Goal: Task Accomplishment & Management: Complete application form

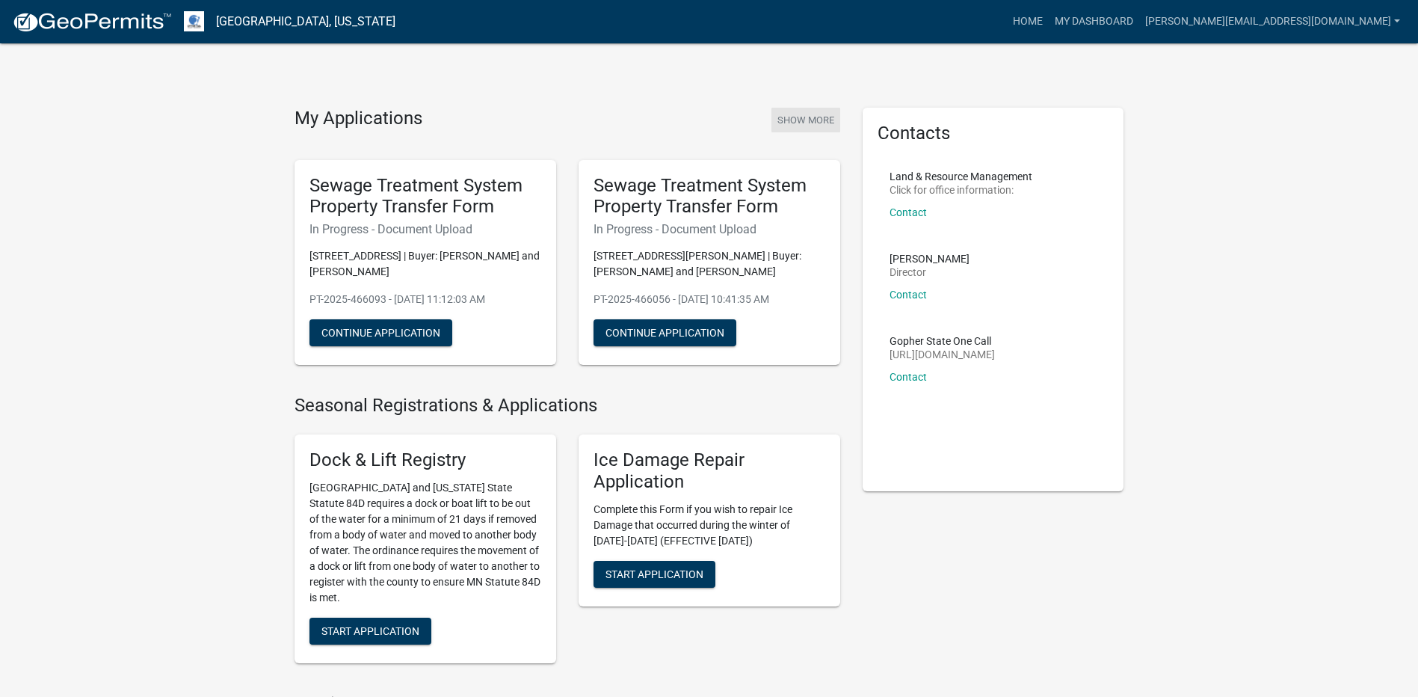
click at [810, 116] on button "Show More" at bounding box center [806, 120] width 69 height 25
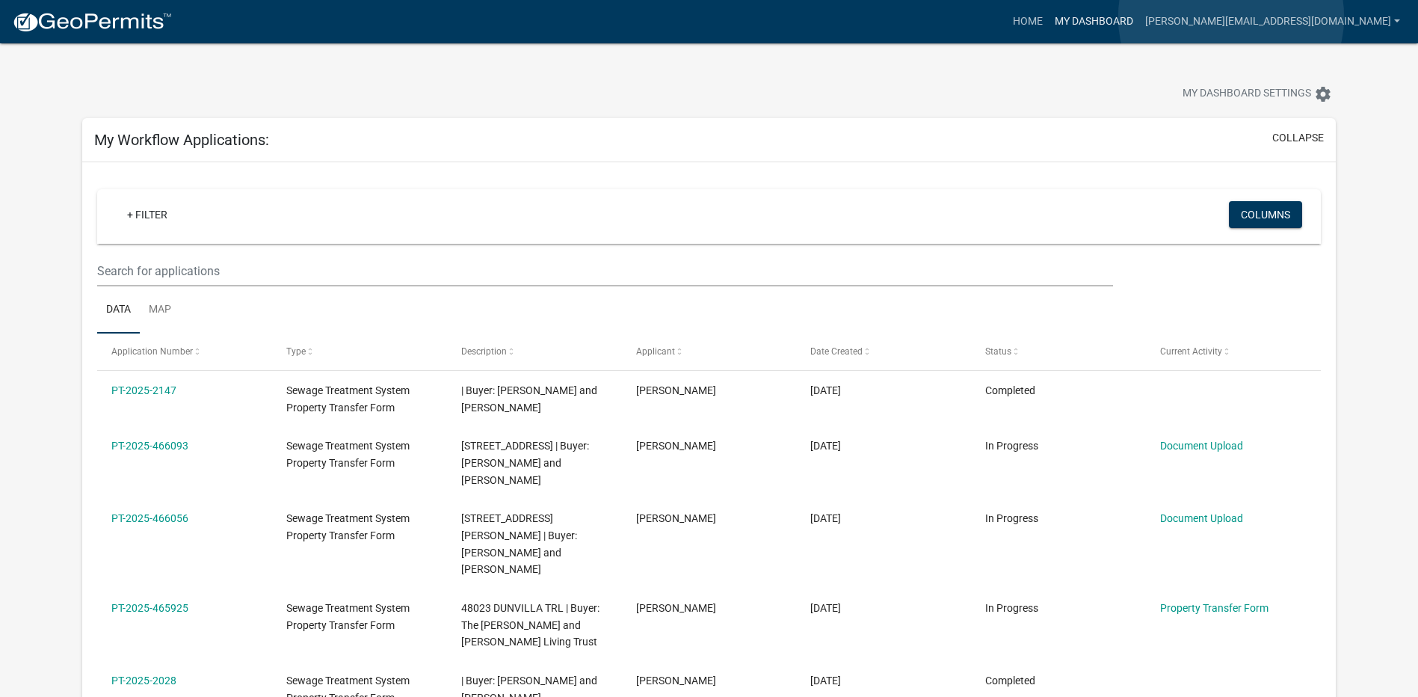
click at [1139, 17] on link "My Dashboard" at bounding box center [1094, 21] width 90 height 28
click at [1049, 16] on link "Home" at bounding box center [1028, 21] width 42 height 28
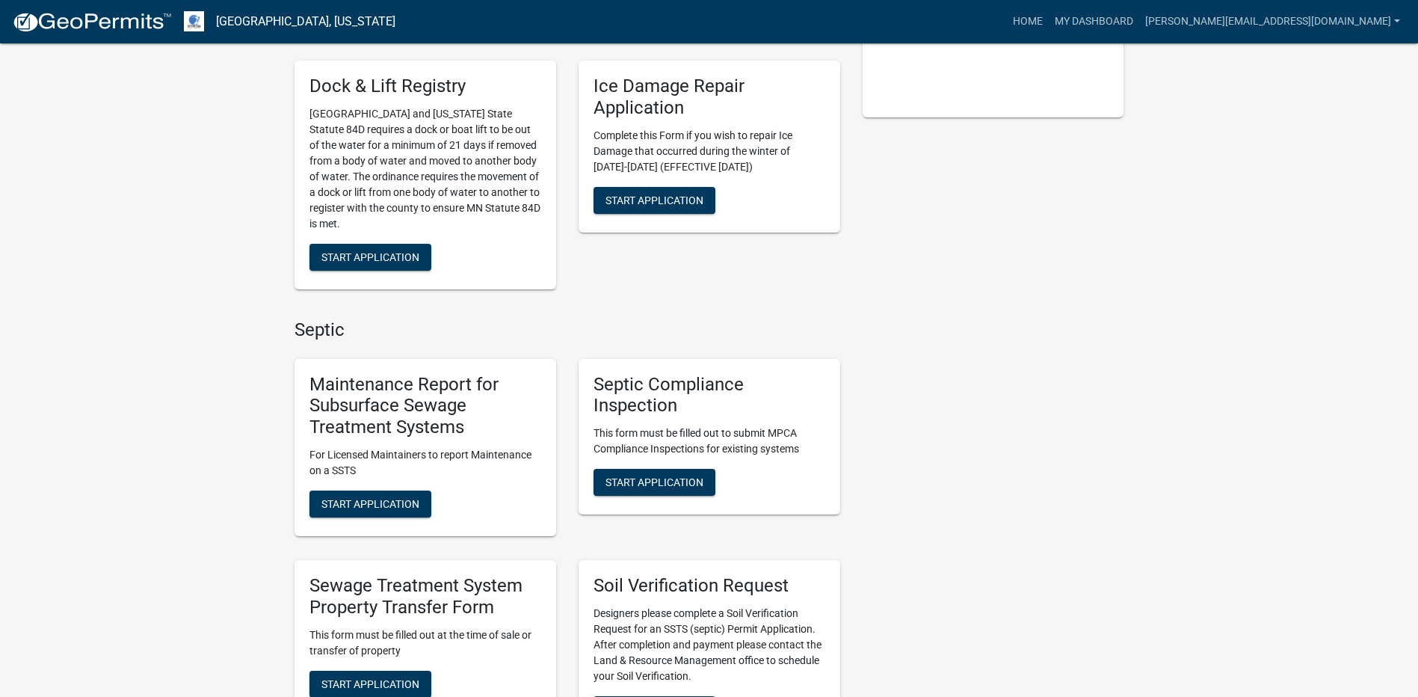
scroll to position [449, 0]
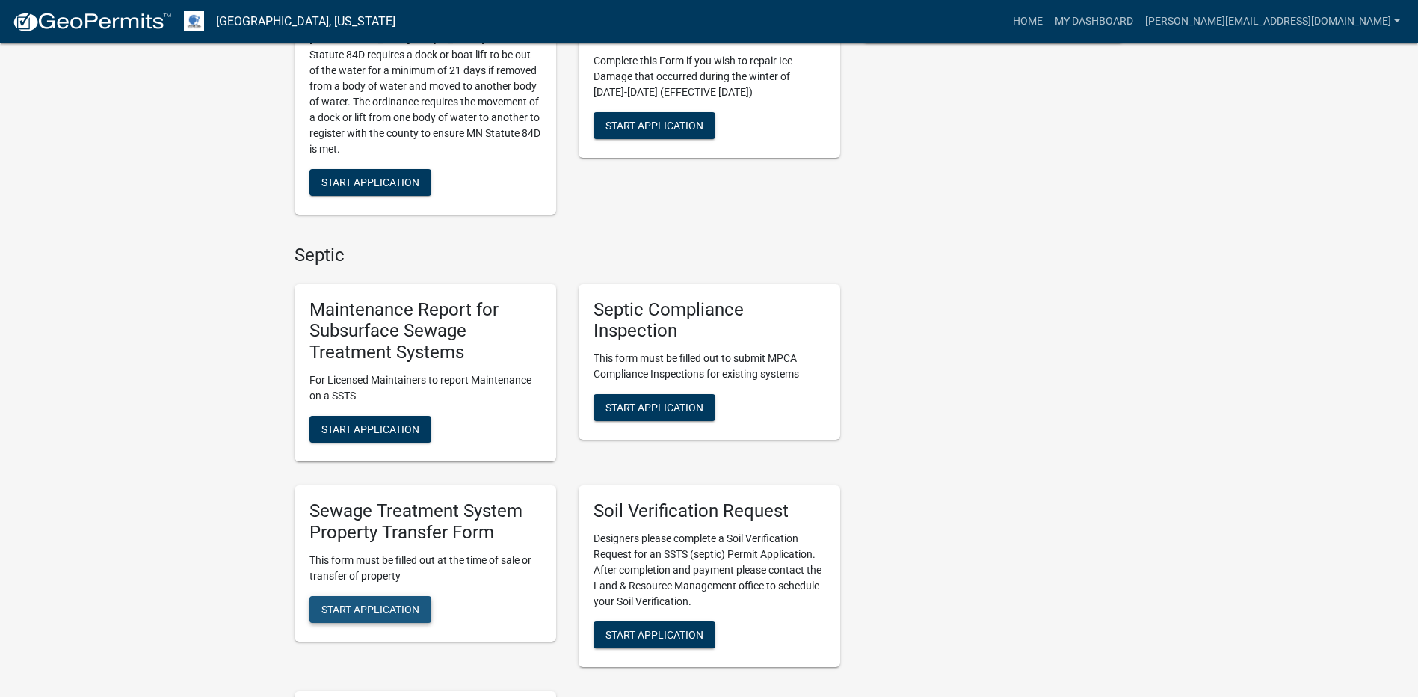
click at [378, 601] on button "Start Application" at bounding box center [371, 609] width 122 height 27
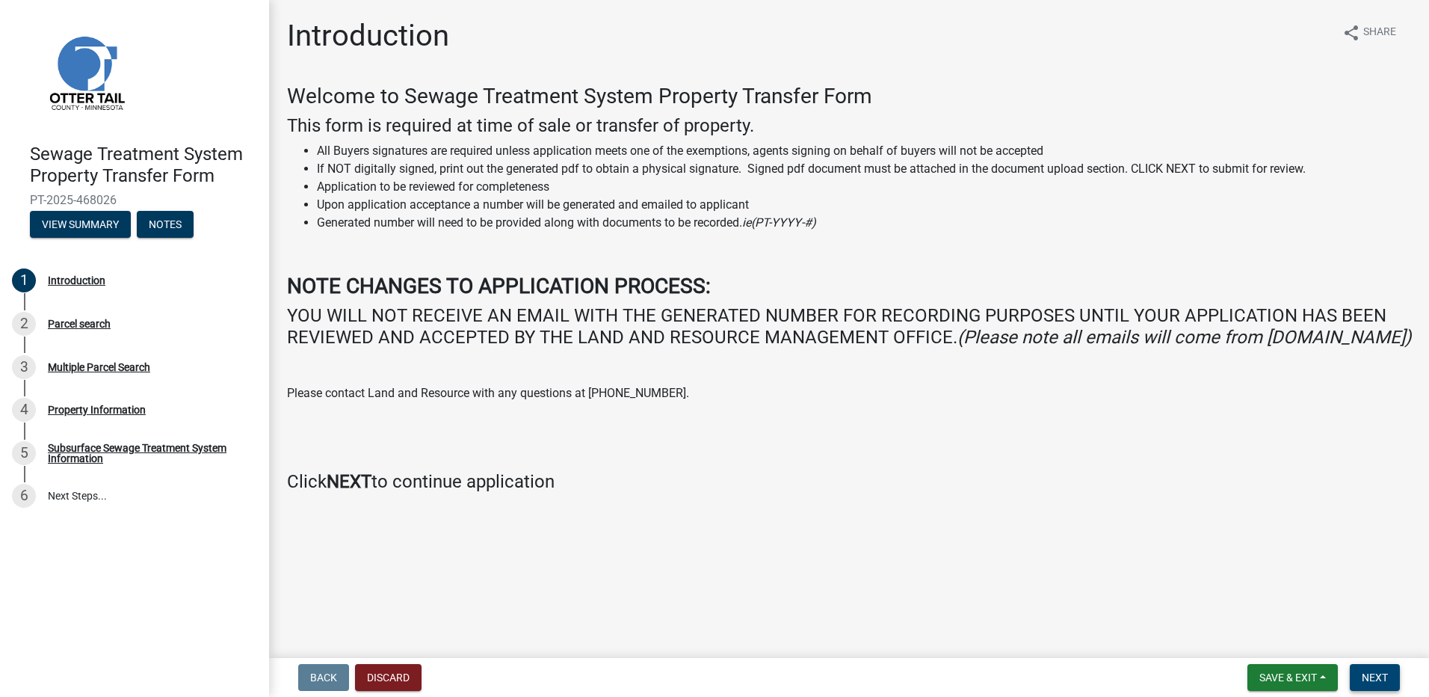
click at [1389, 676] on button "Next" at bounding box center [1375, 677] width 50 height 27
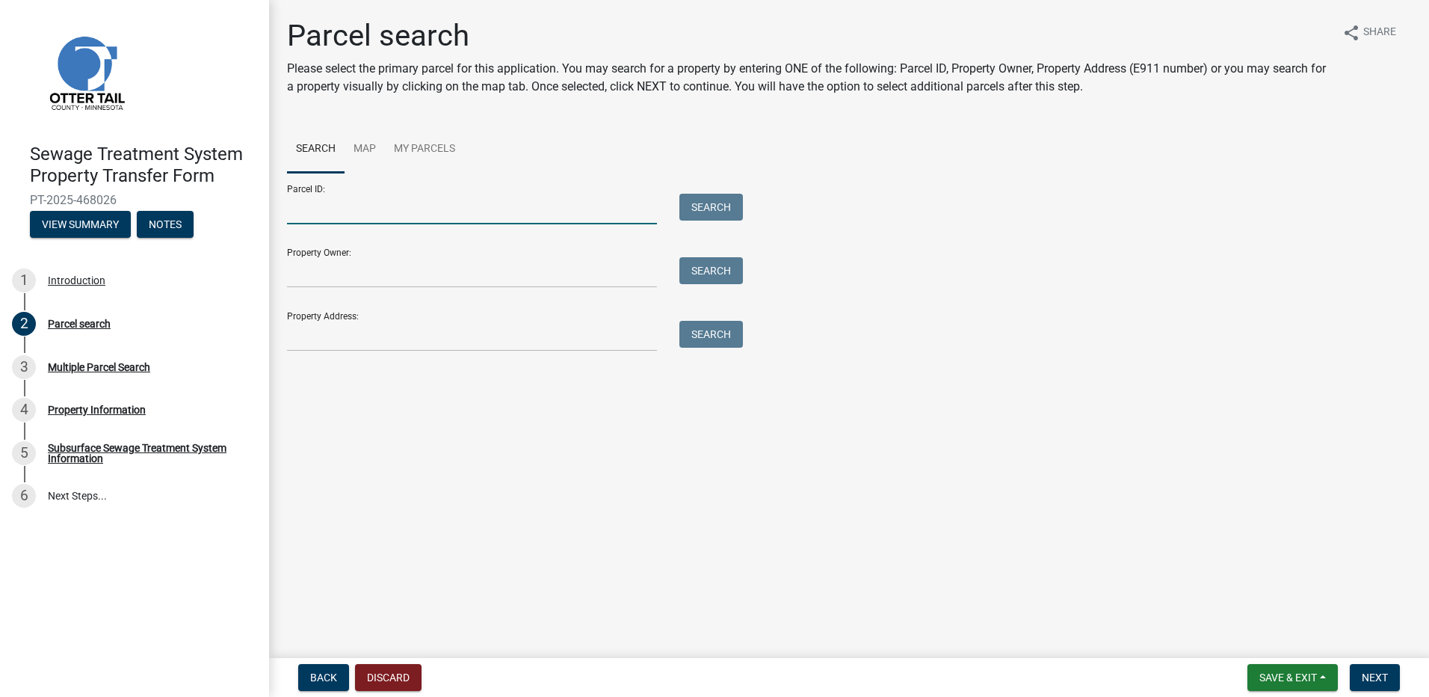
click at [333, 211] on input "Parcel ID:" at bounding box center [472, 209] width 370 height 31
type input "37000240121000"
click at [731, 206] on button "Search" at bounding box center [712, 207] width 64 height 27
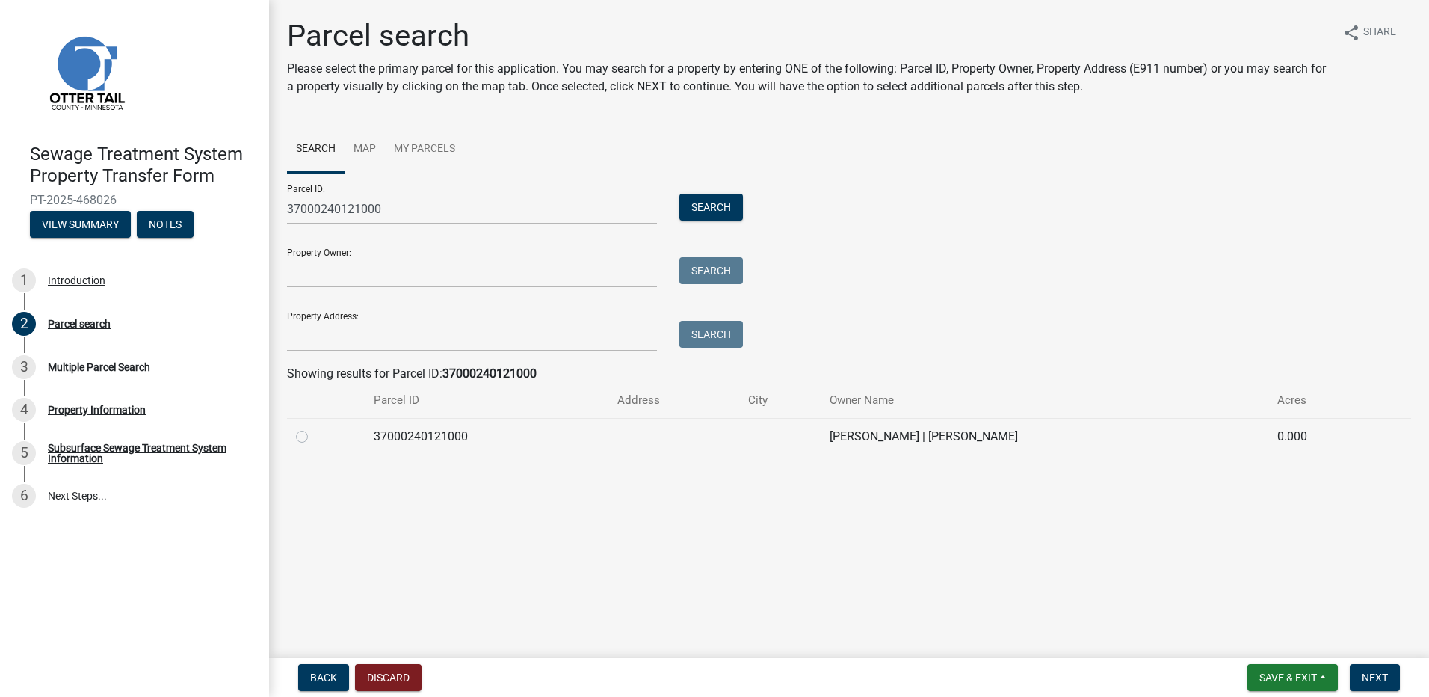
click at [314, 428] on label at bounding box center [314, 428] width 0 height 0
click at [314, 437] on input "radio" at bounding box center [319, 433] width 10 height 10
radio input "true"
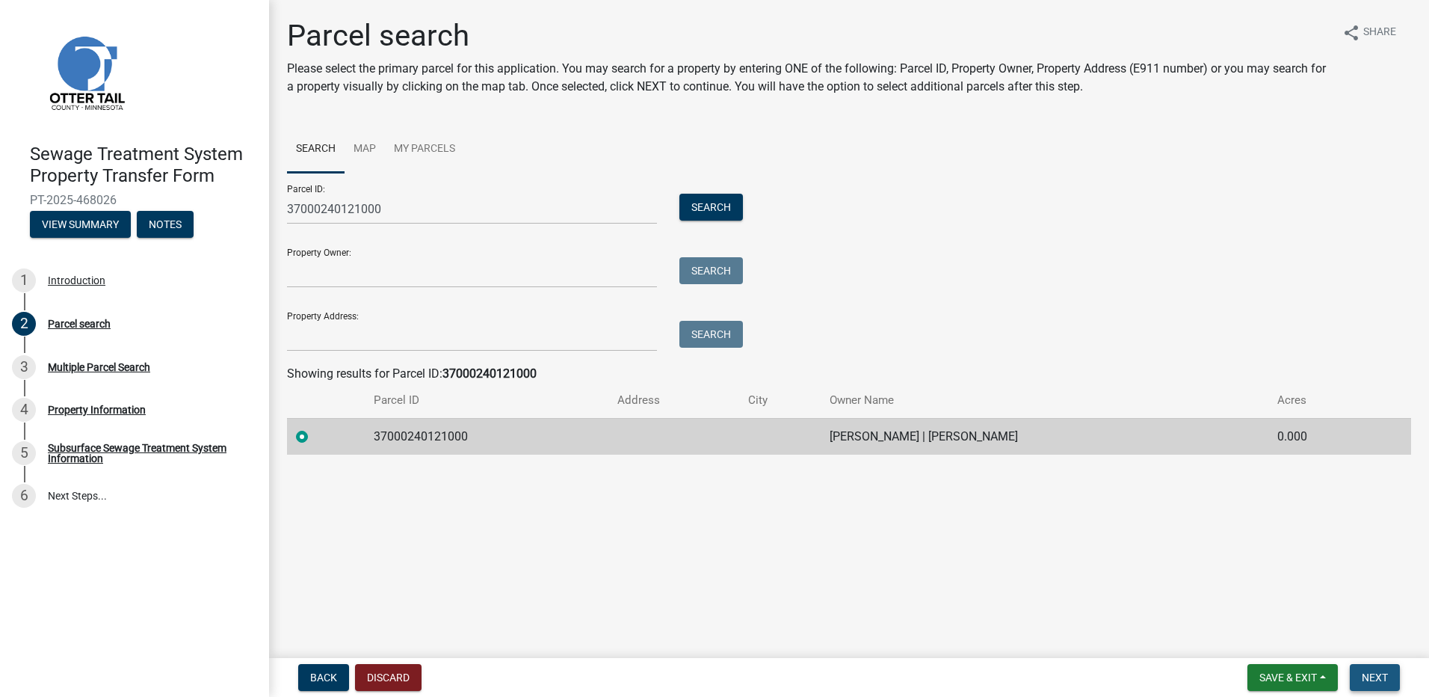
click at [1375, 677] on span "Next" at bounding box center [1375, 677] width 26 height 12
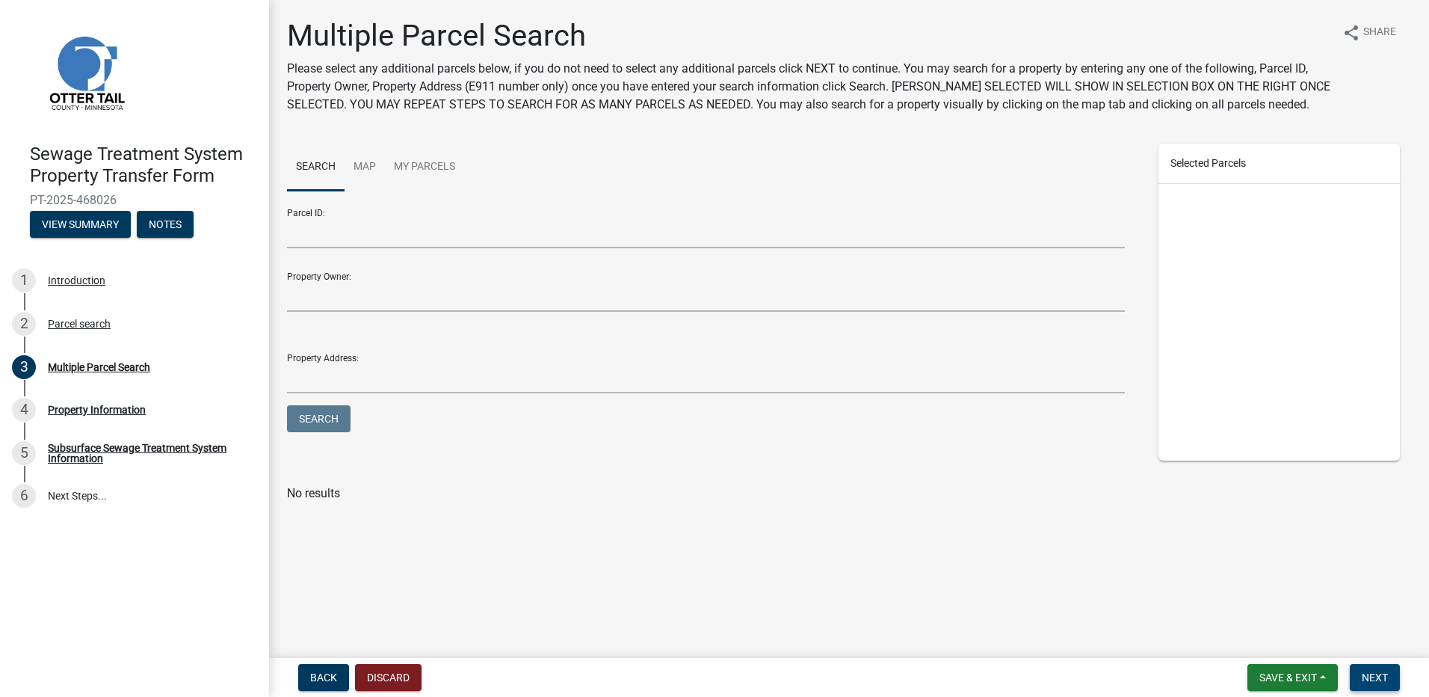
click at [1375, 677] on span "Next" at bounding box center [1375, 677] width 26 height 12
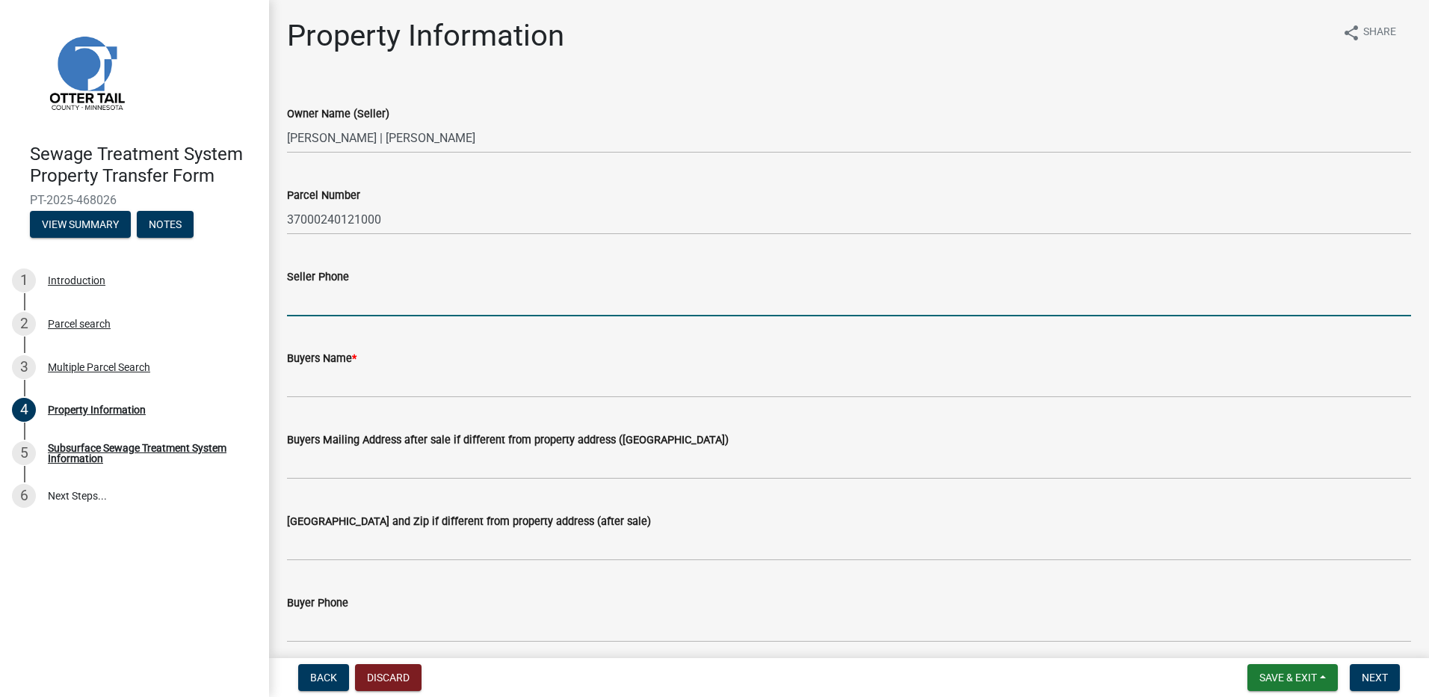
click at [317, 312] on input "Seller Phone" at bounding box center [849, 301] width 1124 height 31
type input "7"
type input "218-849-0510"
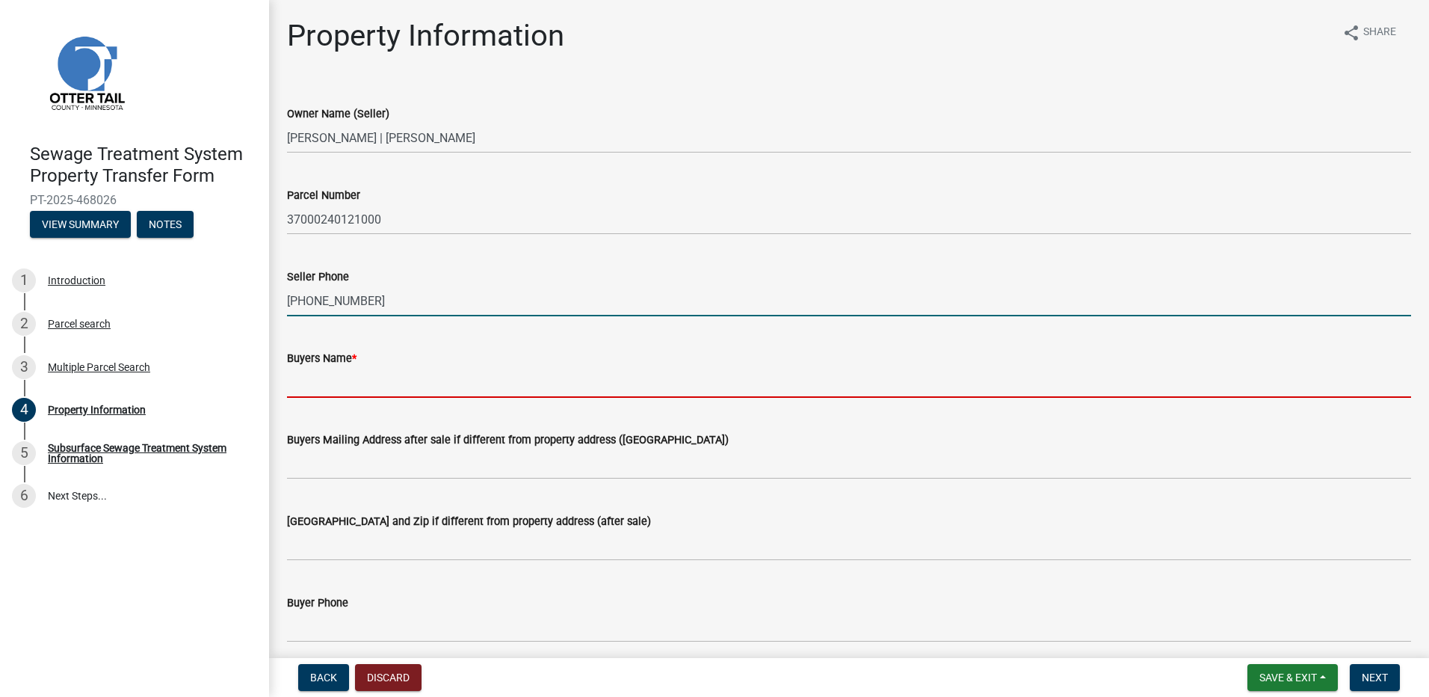
click at [330, 385] on input "Buyers Name *" at bounding box center [849, 382] width 1124 height 31
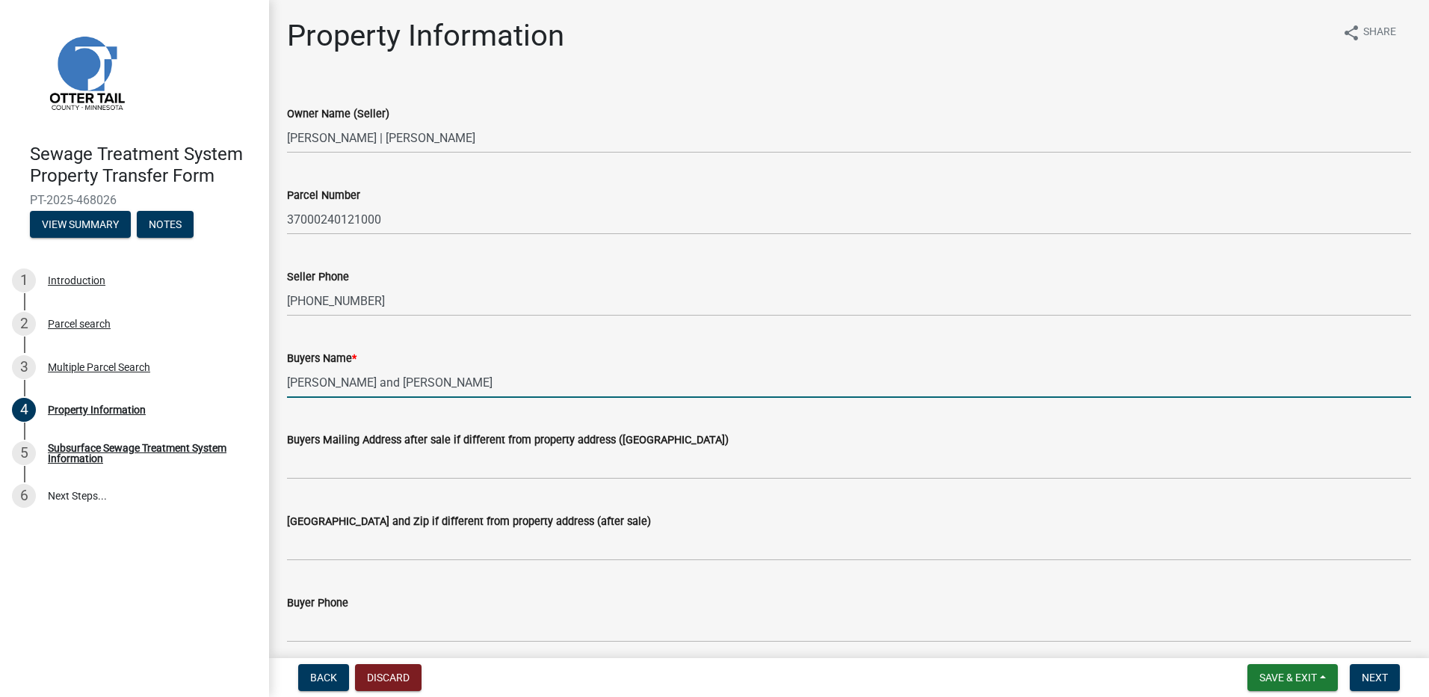
type input "Jason Duberowski and Brandy Duberowski"
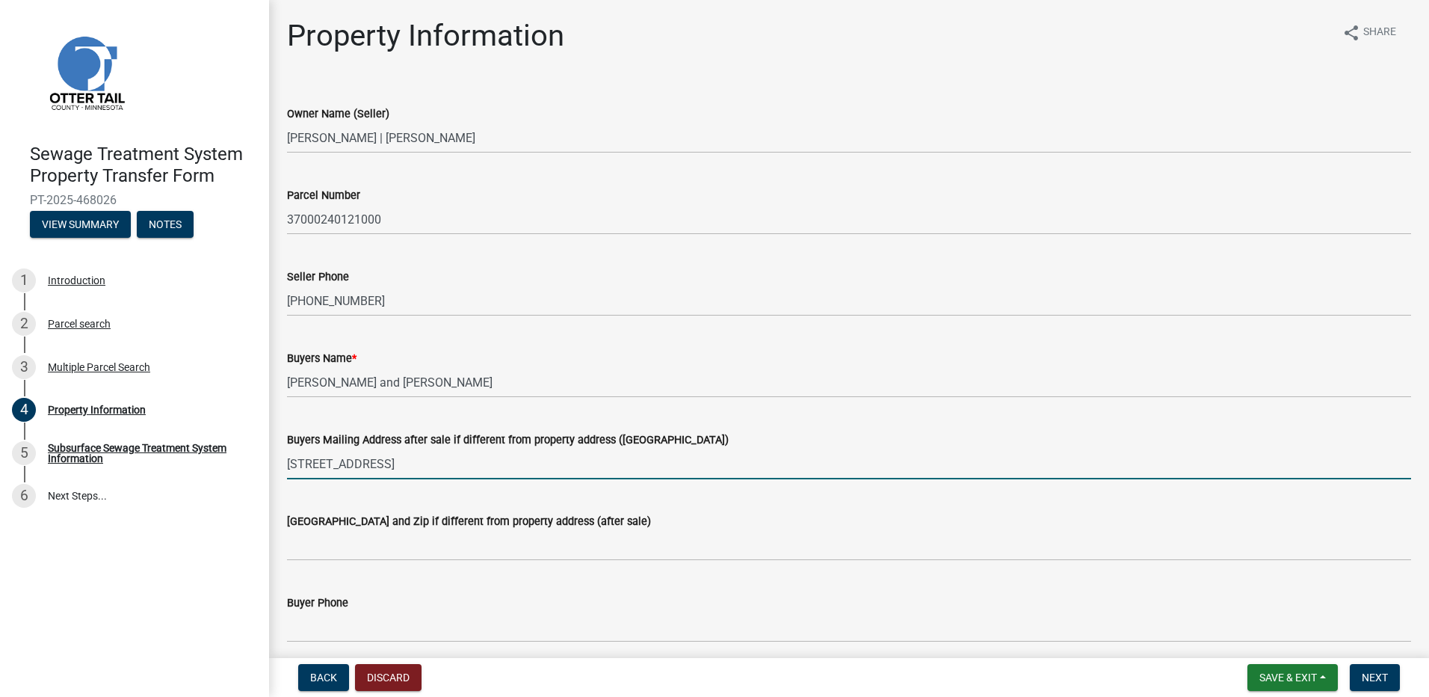
type input "5090 Hawthorne St S"
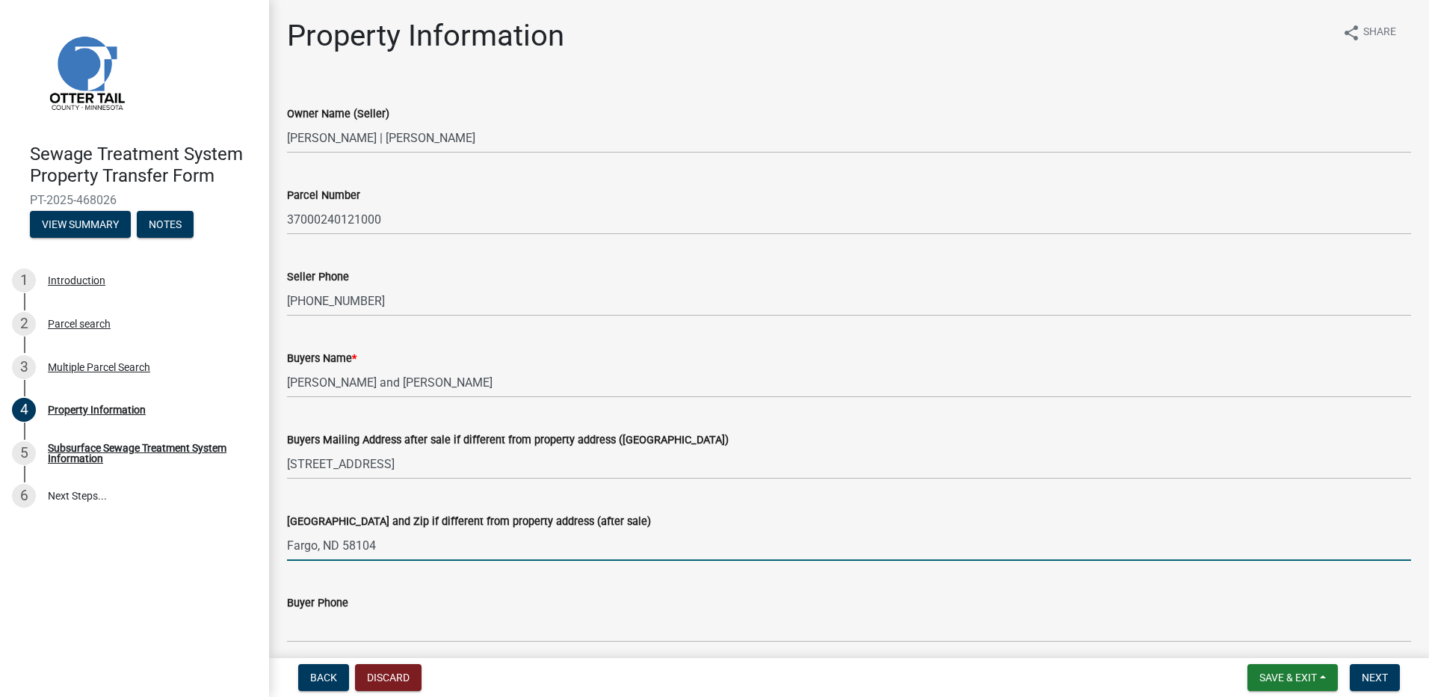
type input "Fargo, ND 58104"
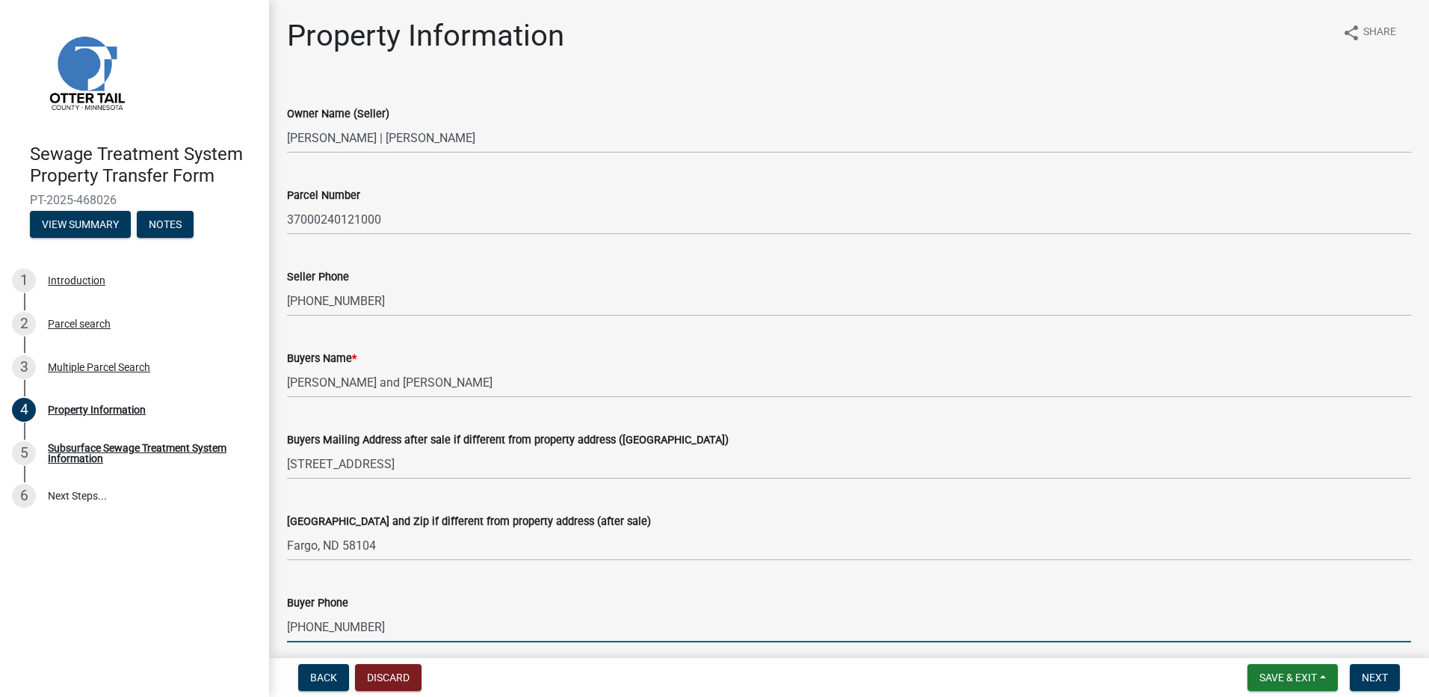
scroll to position [224, 0]
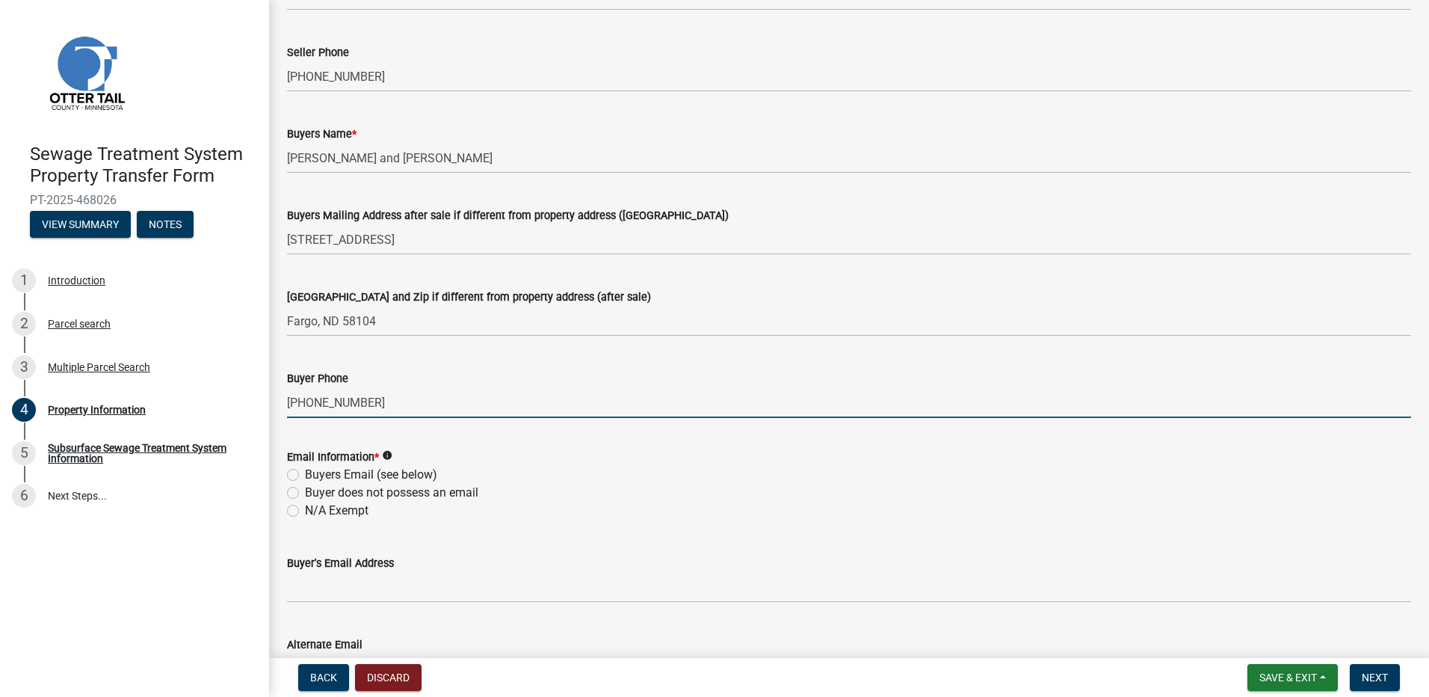
type input "701-793-4486"
click at [305, 476] on label "Buyers Email (see below)" at bounding box center [371, 475] width 132 height 18
click at [305, 475] on input "Buyers Email (see below)" at bounding box center [310, 471] width 10 height 10
radio input "true"
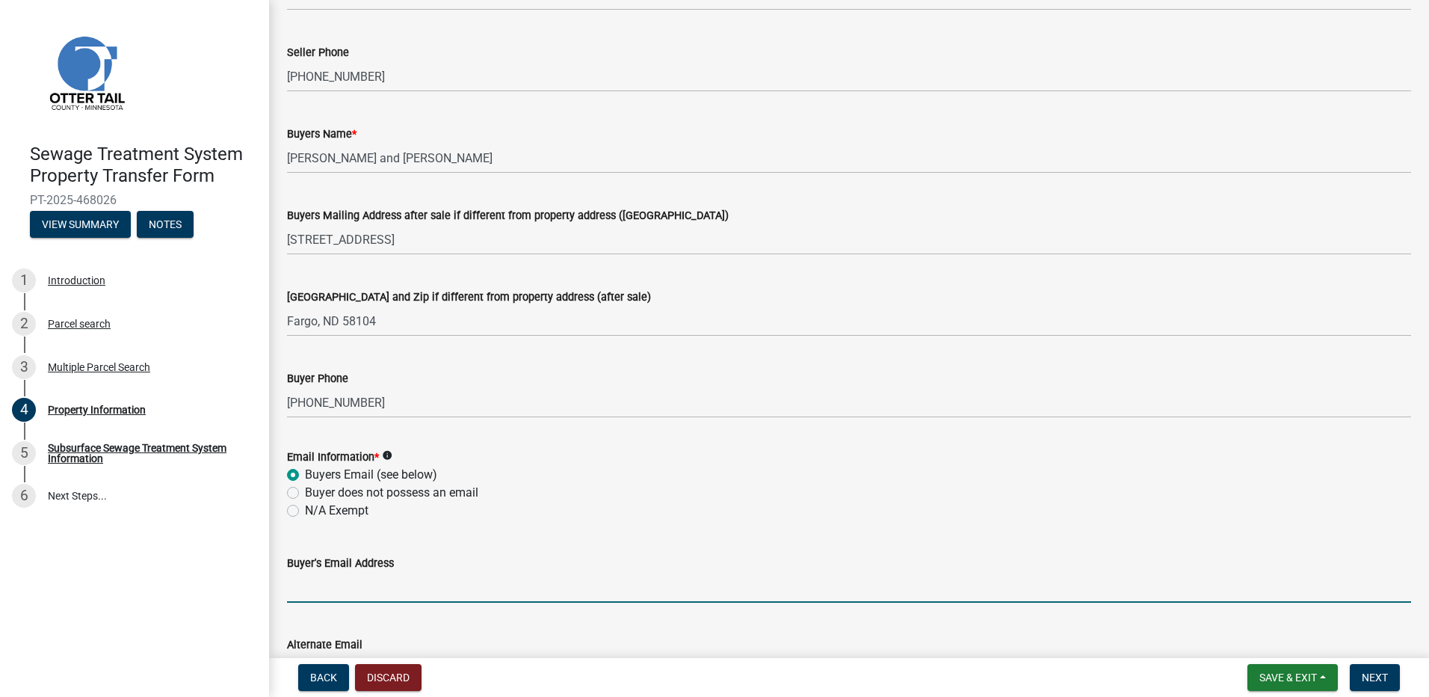
click at [342, 588] on input "Buyer's Email Address" at bounding box center [849, 587] width 1124 height 31
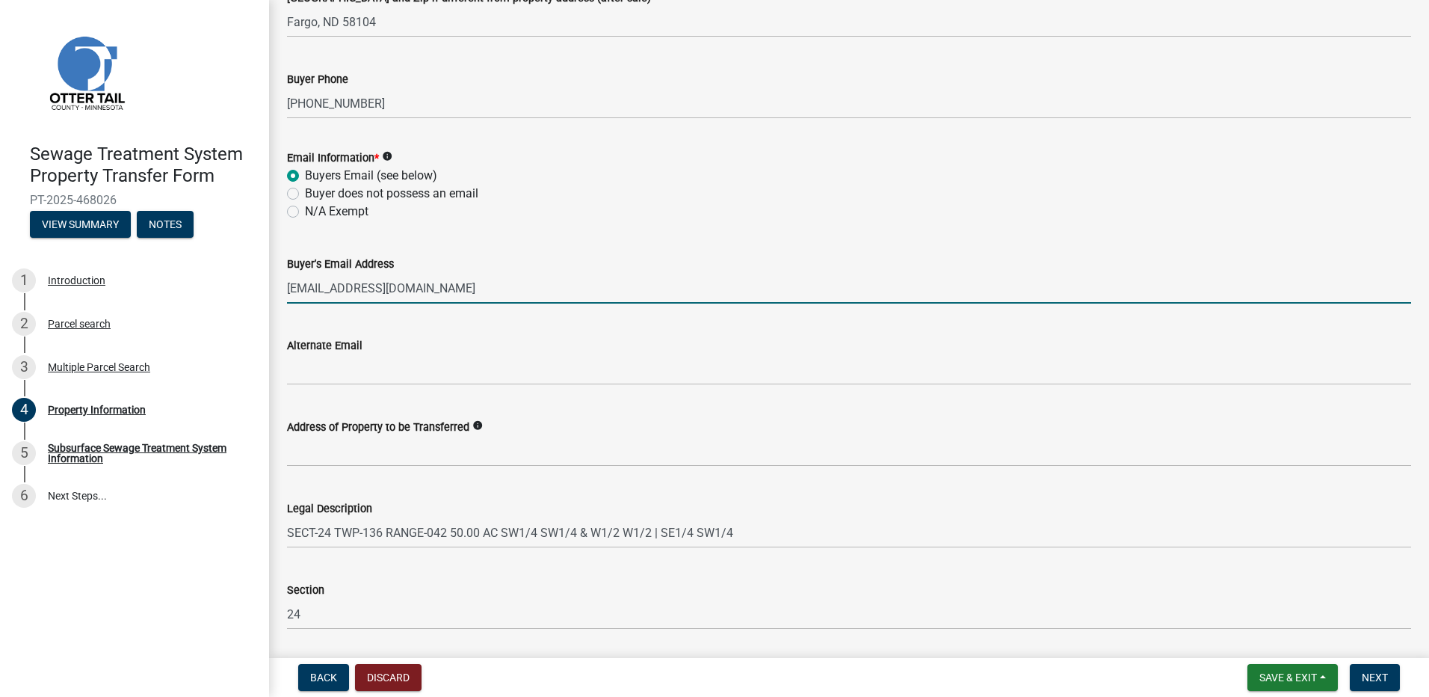
scroll to position [654, 0]
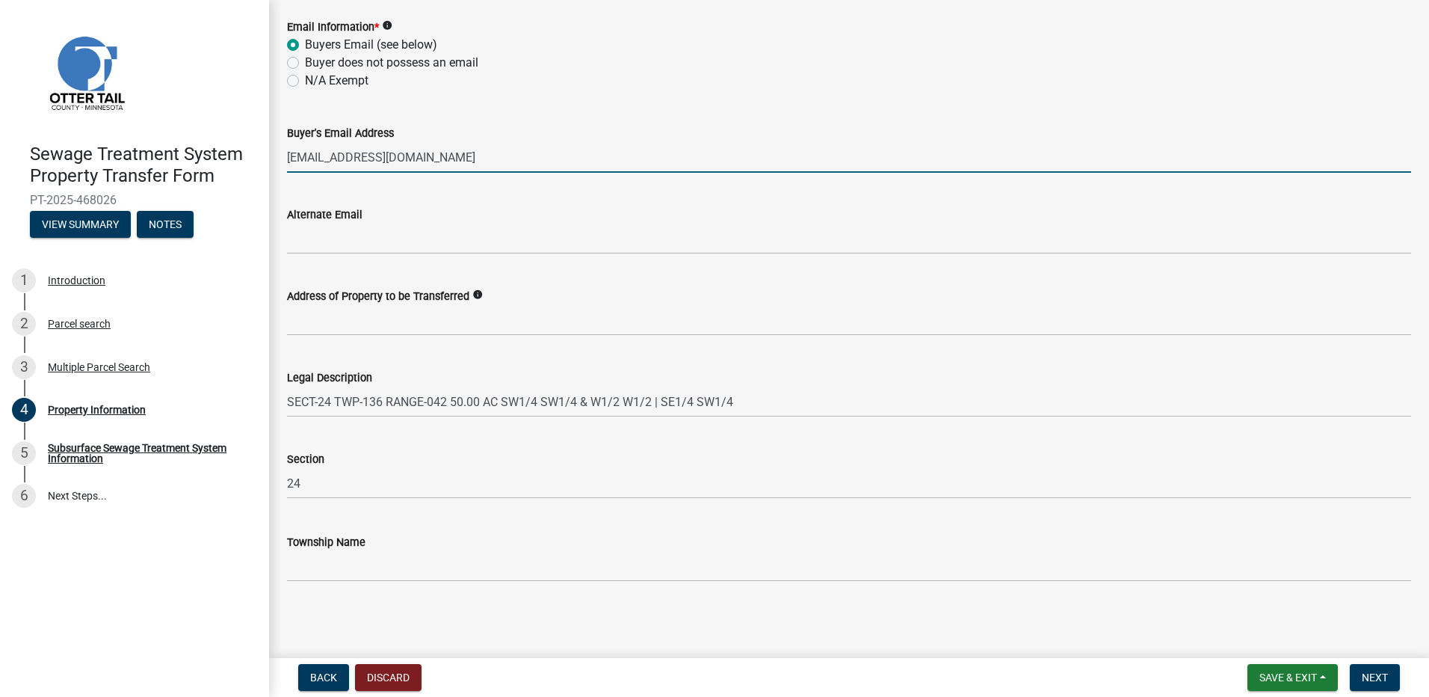
type input "bduberowski@icloud.com"
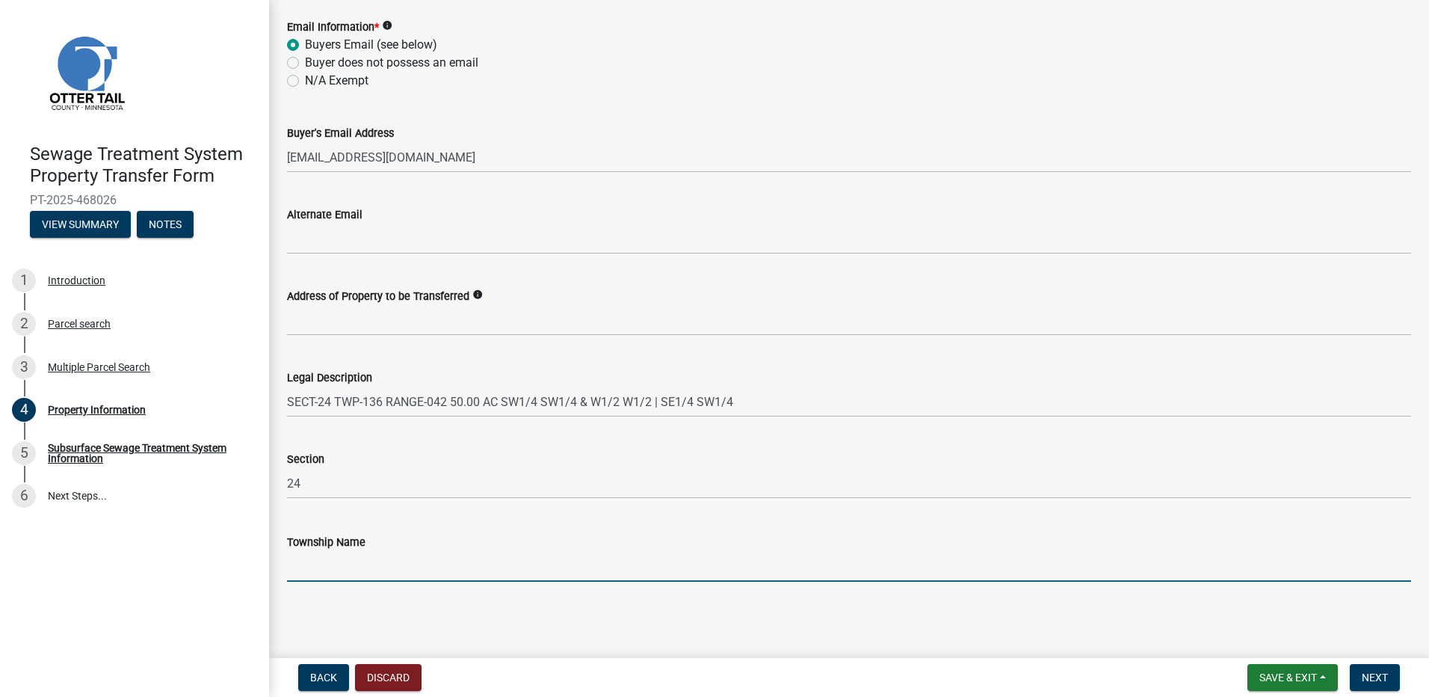
click at [349, 564] on input "Township Name" at bounding box center [849, 566] width 1124 height 31
type input "Lida"
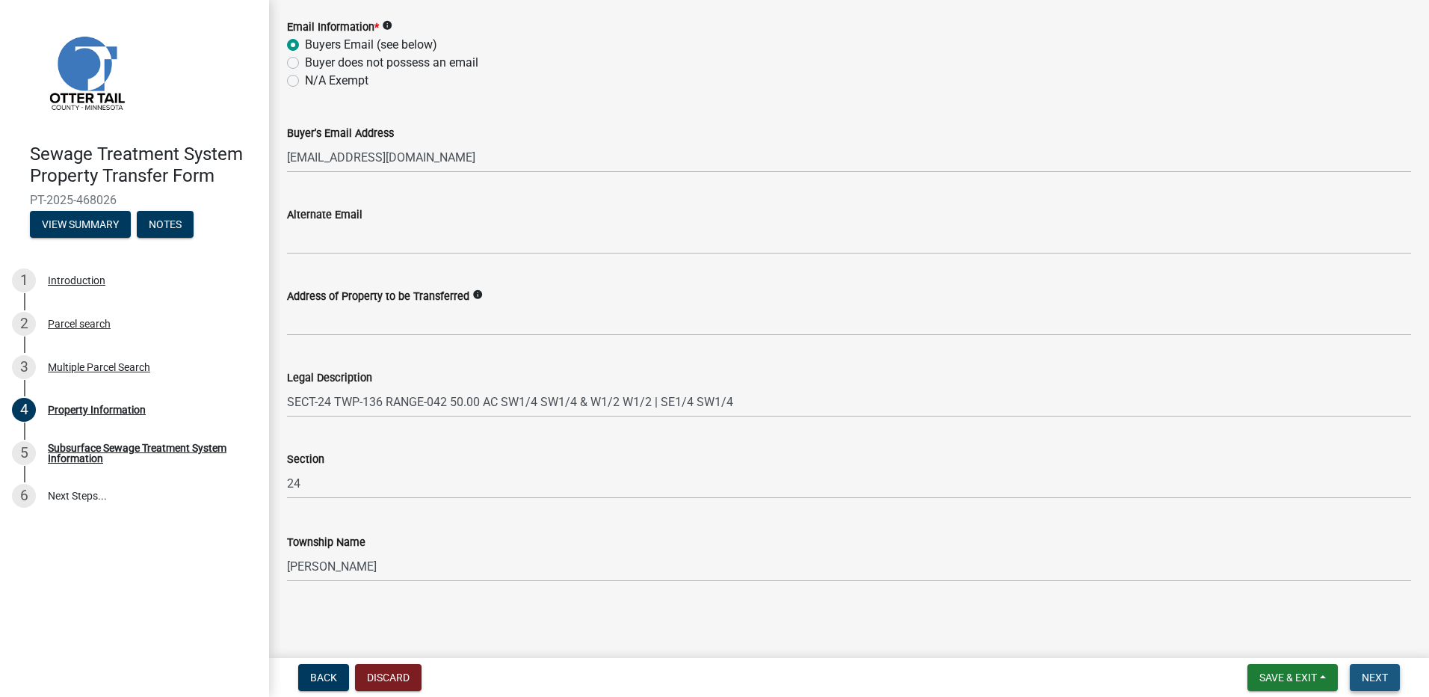
click at [1374, 672] on span "Next" at bounding box center [1375, 677] width 26 height 12
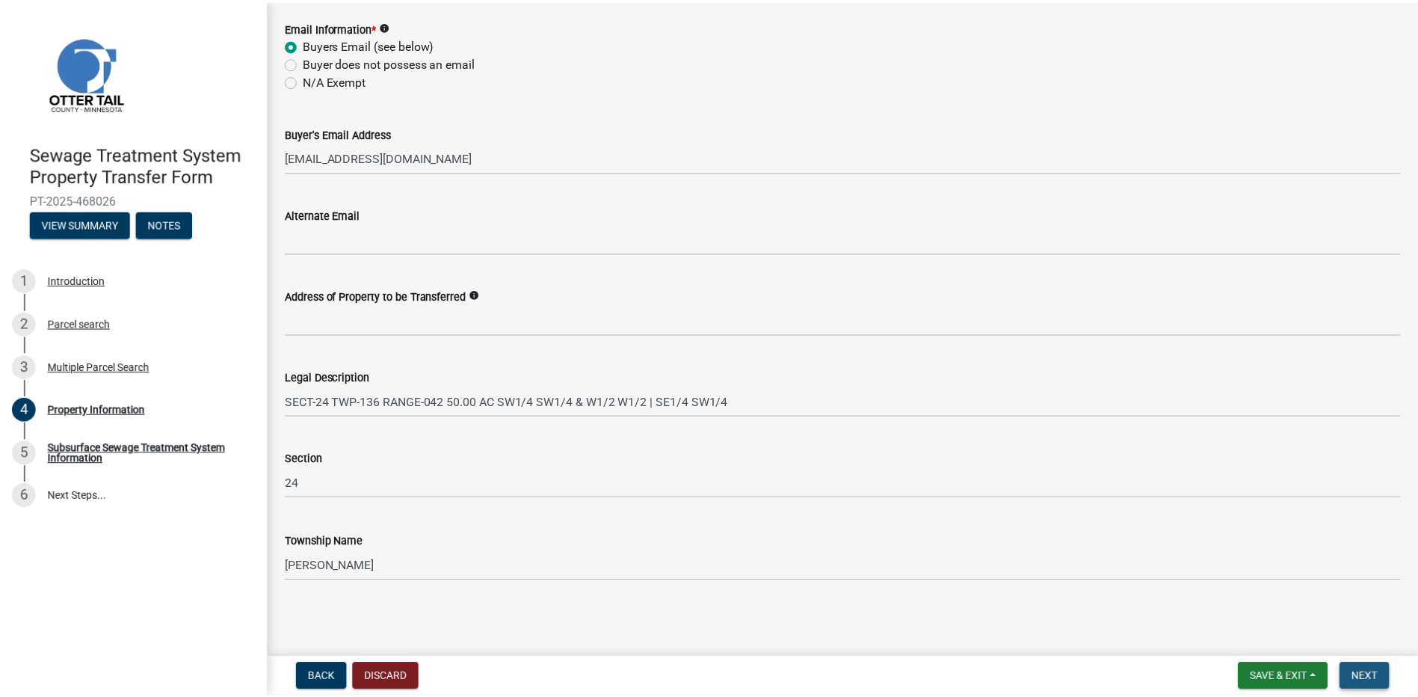
scroll to position [0, 0]
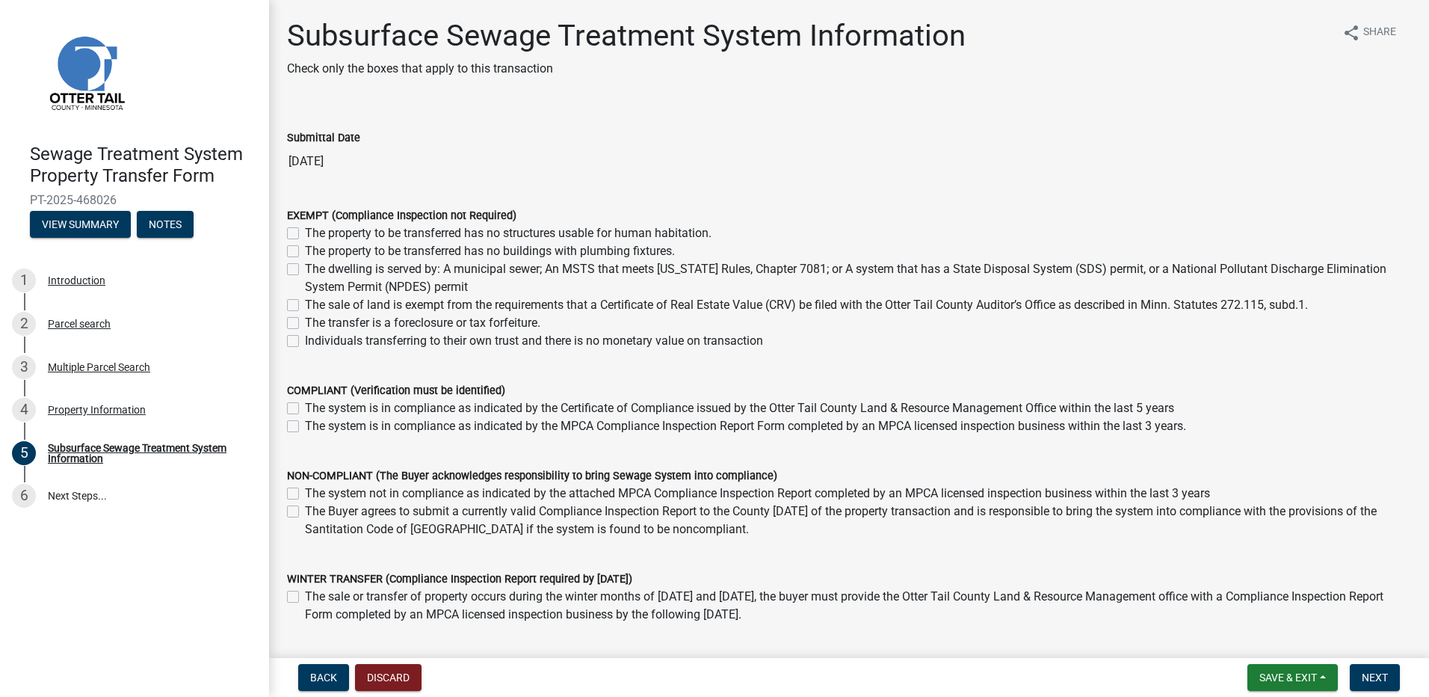
click at [305, 253] on label "The property to be transferred has no buildings with plumbing fixtures." at bounding box center [490, 251] width 370 height 18
click at [305, 252] on input "The property to be transferred has no buildings with plumbing fixtures." at bounding box center [310, 247] width 10 height 10
checkbox input "true"
checkbox input "false"
checkbox input "true"
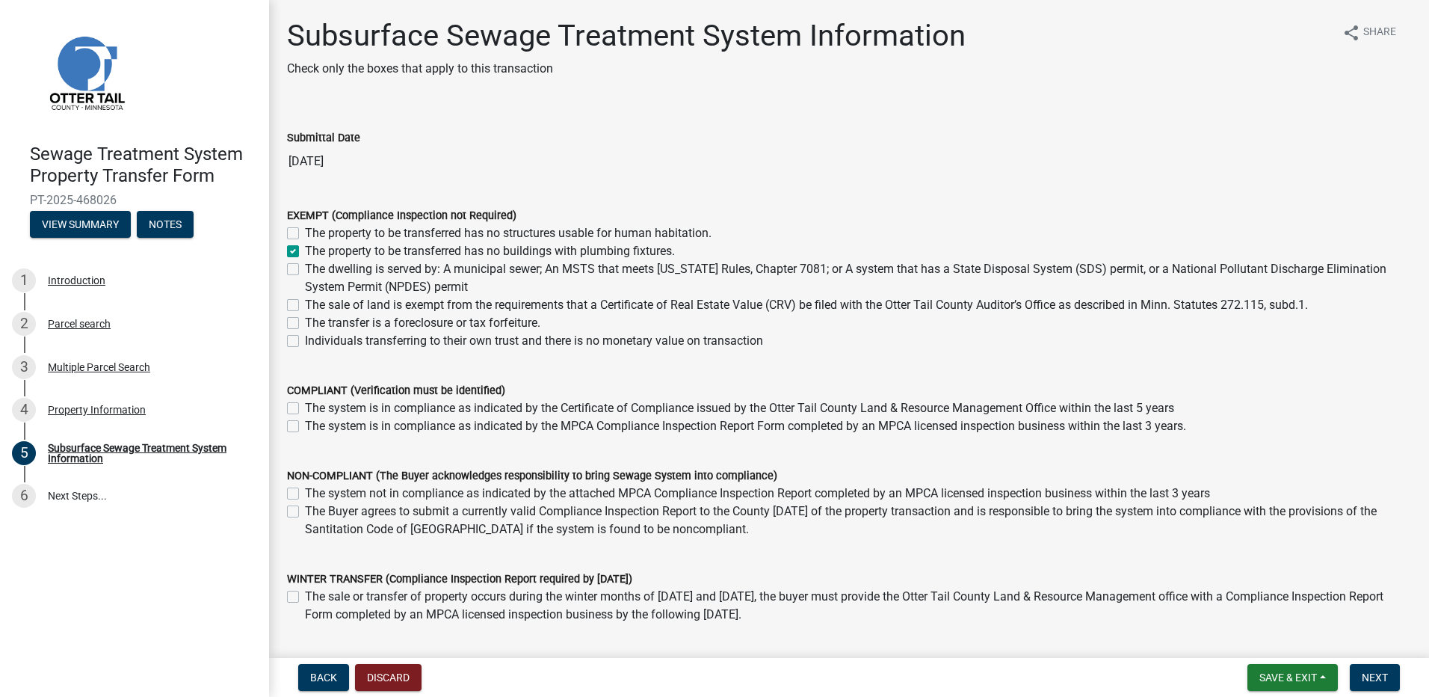
checkbox input "false"
click at [1385, 674] on span "Next" at bounding box center [1375, 677] width 26 height 12
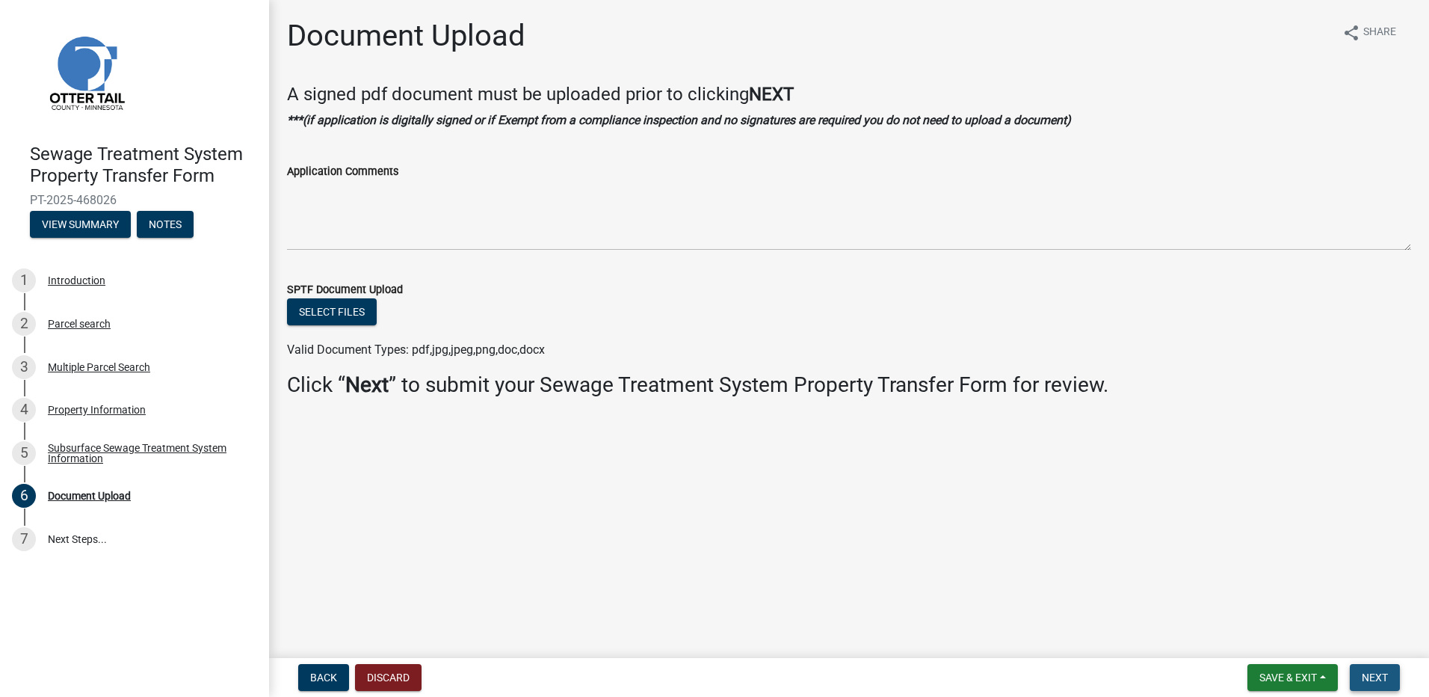
click at [1384, 672] on span "Next" at bounding box center [1375, 677] width 26 height 12
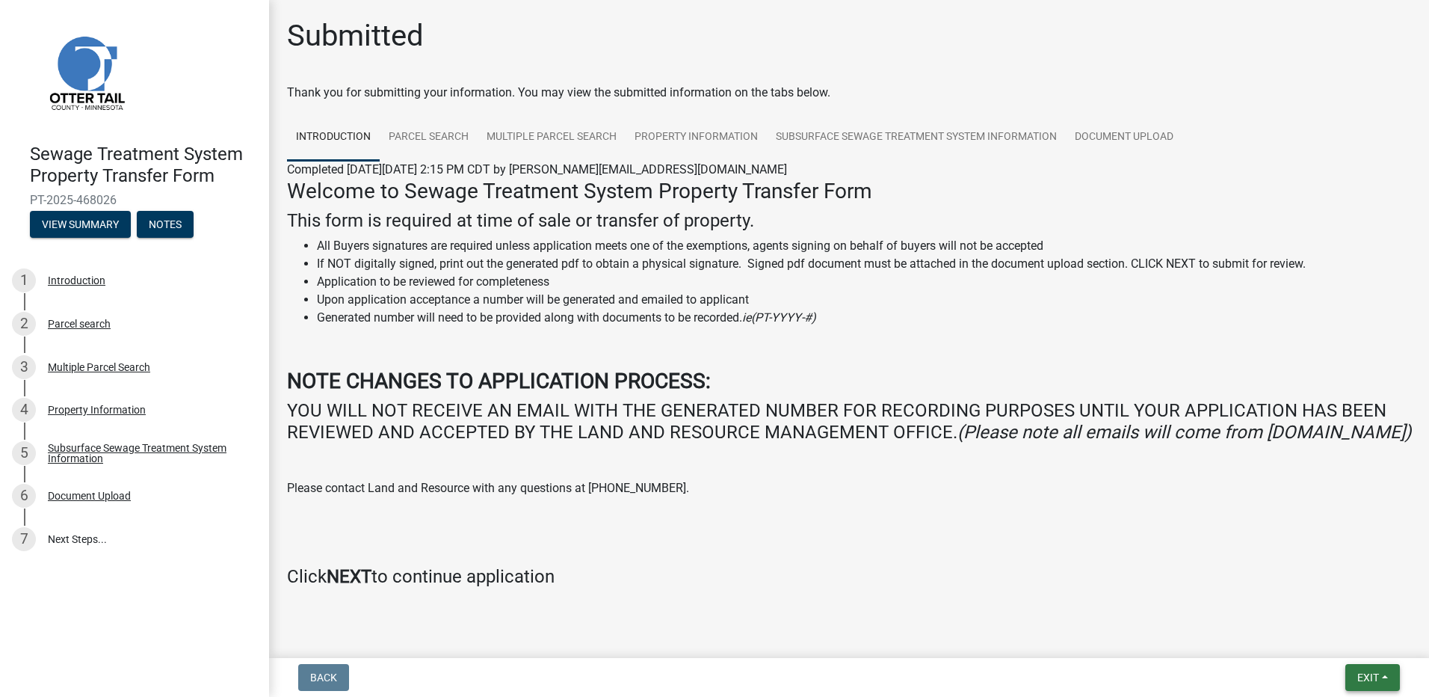
click at [1361, 685] on button "Exit" at bounding box center [1373, 677] width 55 height 27
click at [1331, 637] on button "Save & Exit" at bounding box center [1341, 639] width 120 height 36
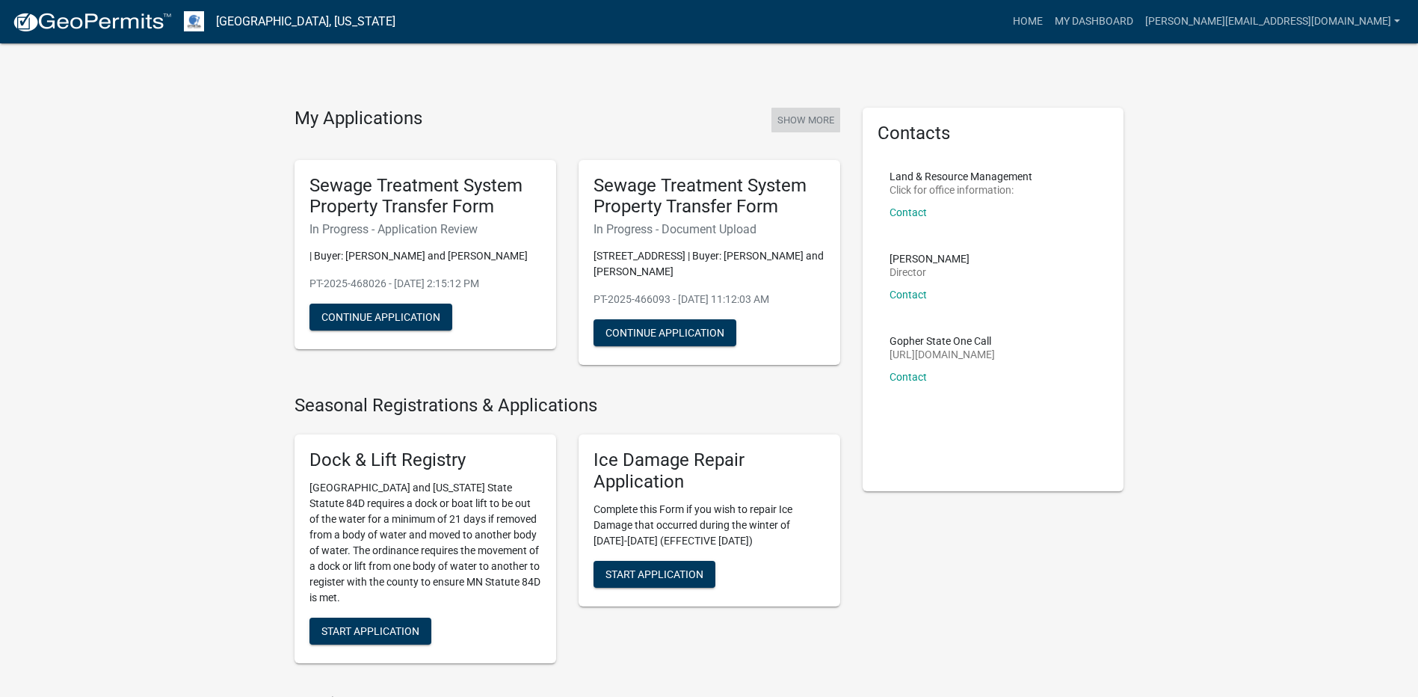
click at [816, 118] on button "Show More" at bounding box center [806, 120] width 69 height 25
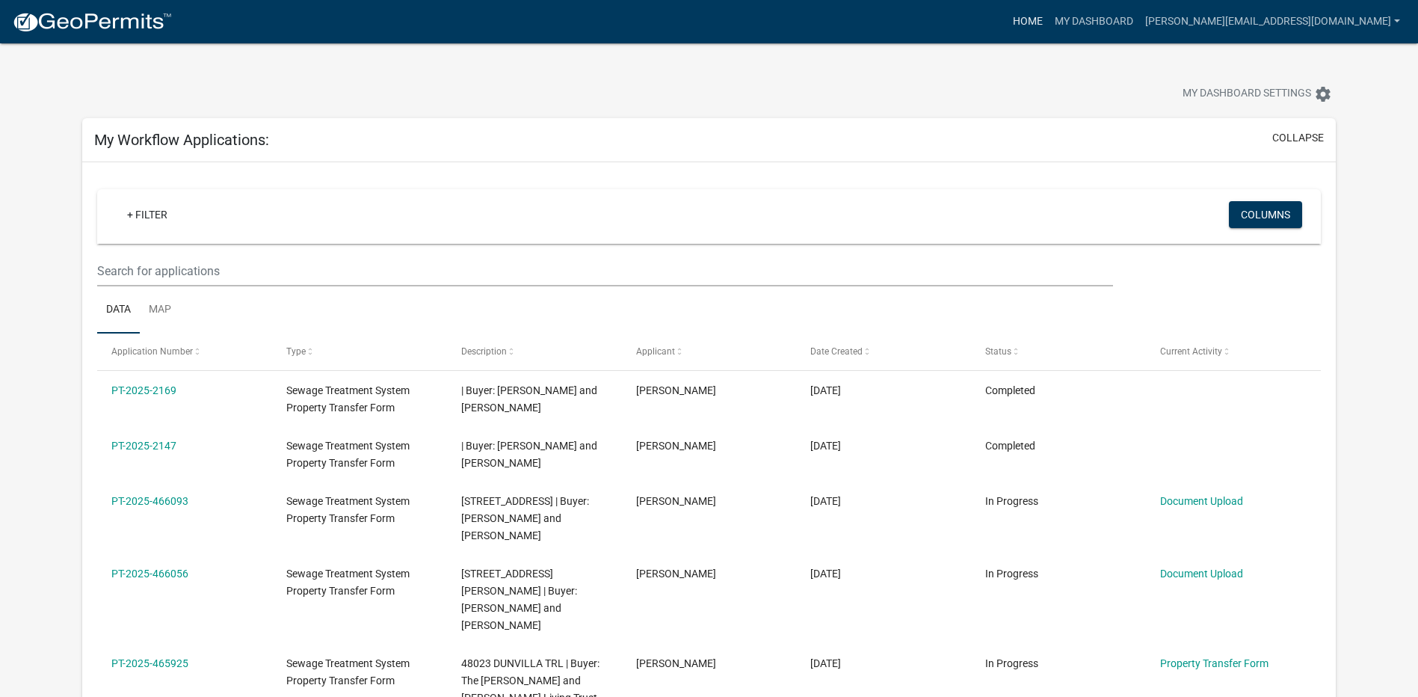
click at [1049, 25] on link "Home" at bounding box center [1028, 21] width 42 height 28
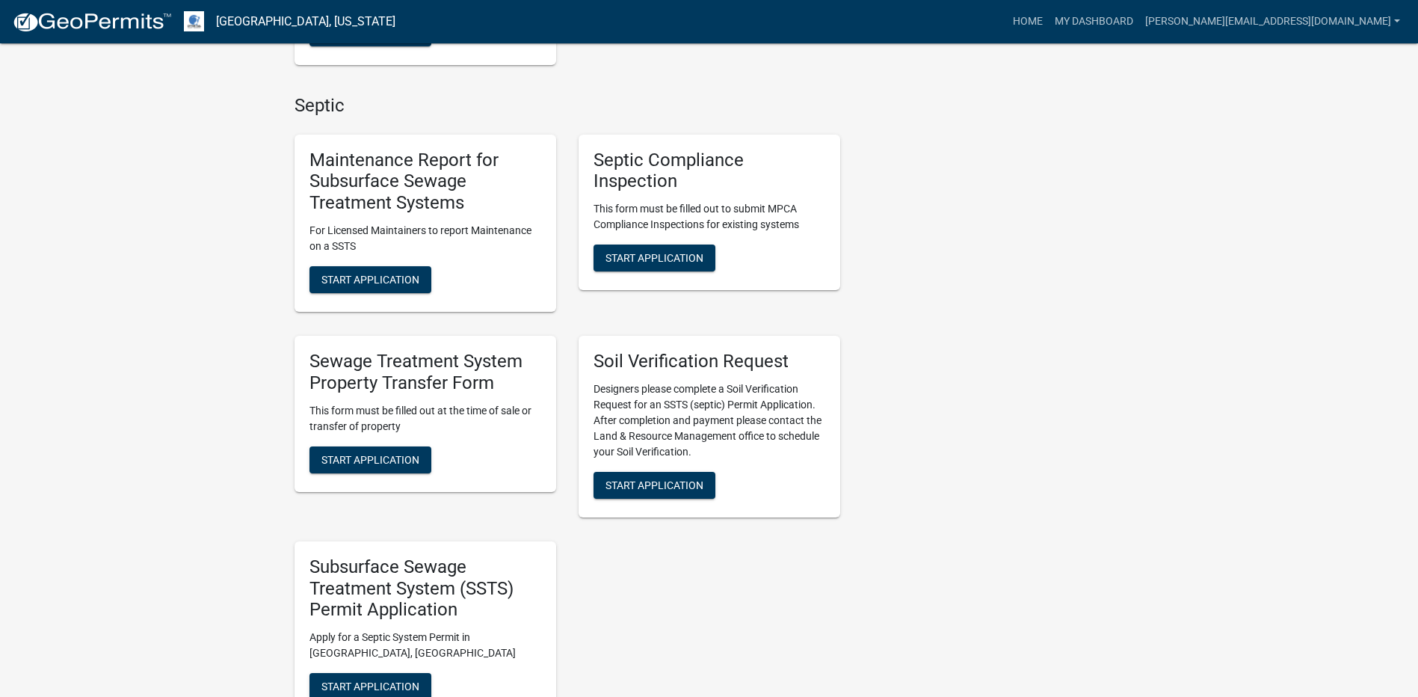
scroll to position [673, 0]
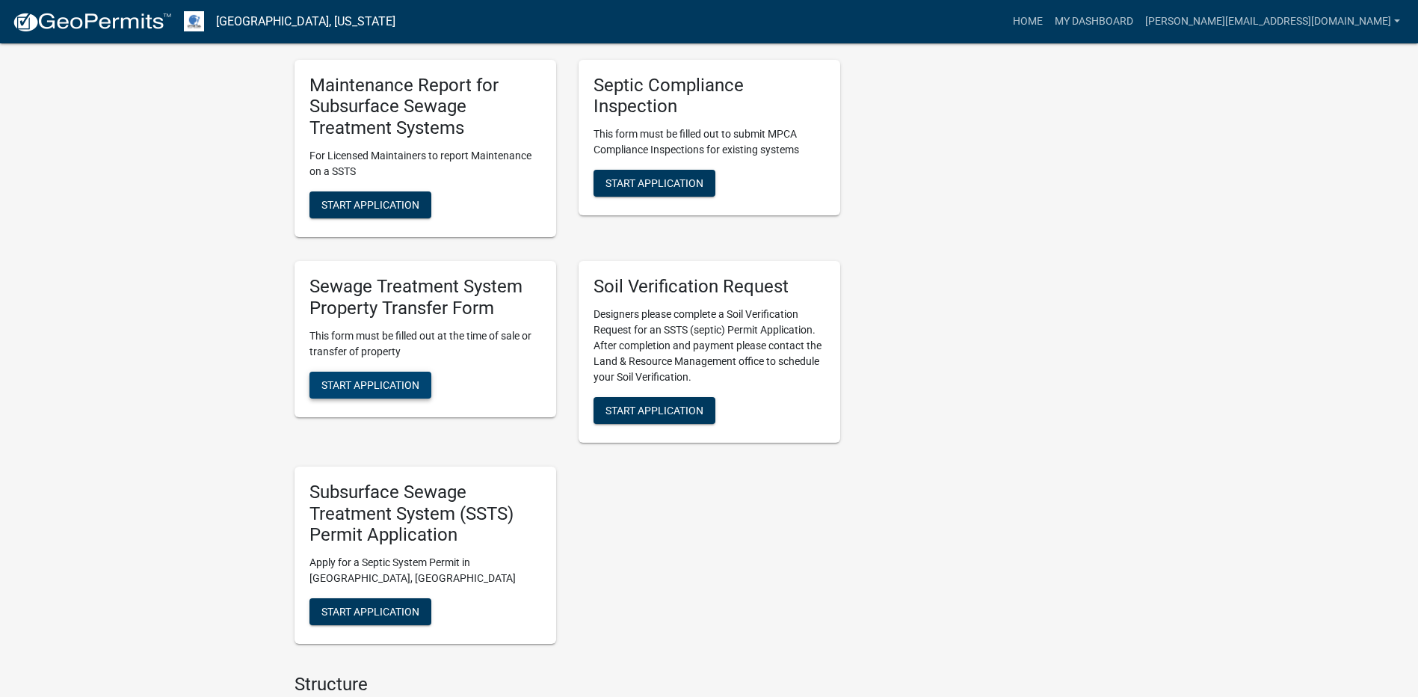
click at [399, 391] on button "Start Application" at bounding box center [371, 385] width 122 height 27
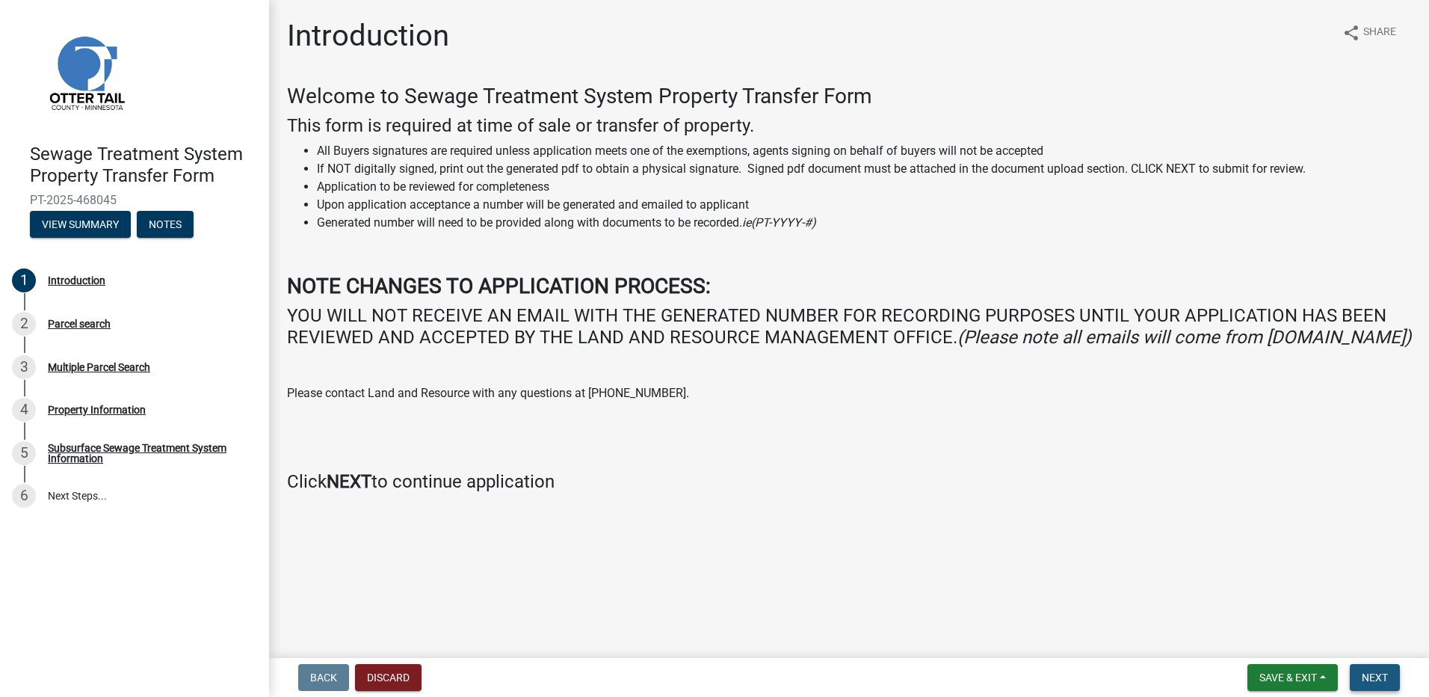
click at [1389, 682] on button "Next" at bounding box center [1375, 677] width 50 height 27
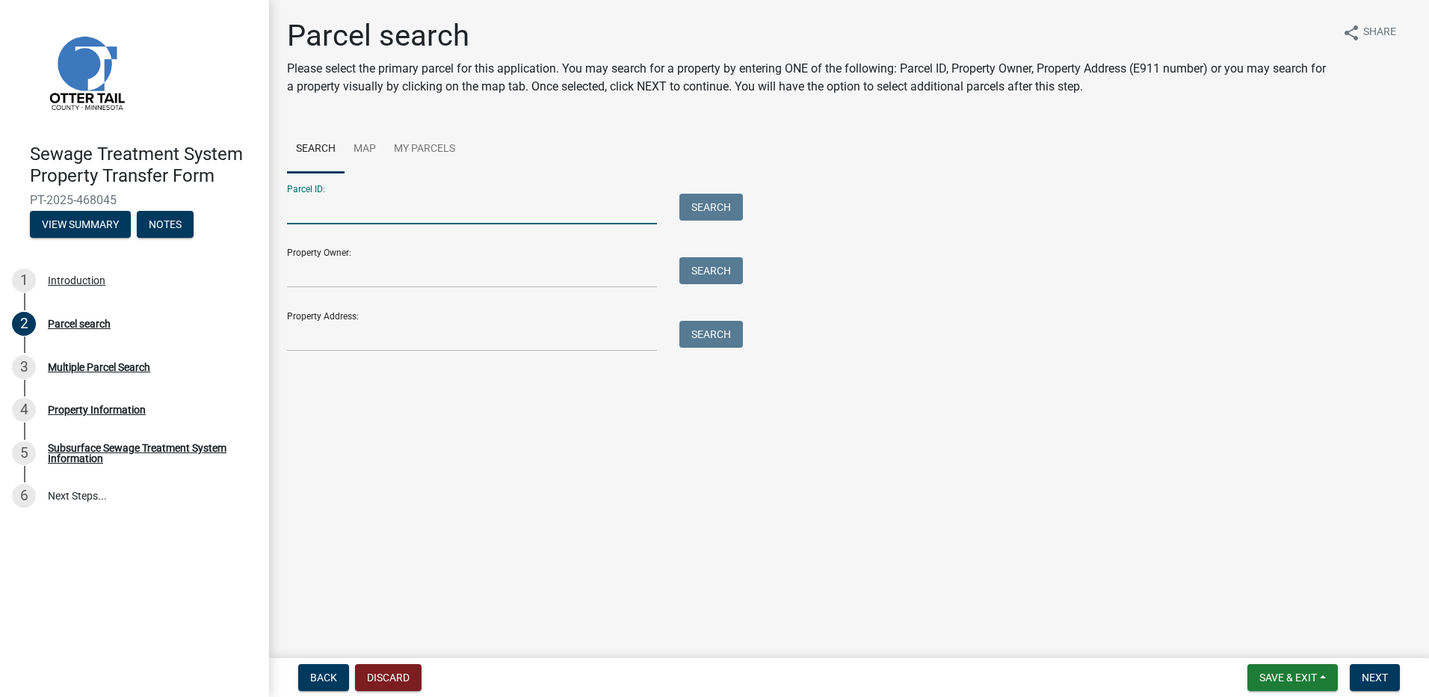
click at [321, 209] on input "Parcel ID:" at bounding box center [472, 209] width 370 height 31
type input "76000990337000"
click at [730, 212] on button "Search" at bounding box center [712, 207] width 64 height 27
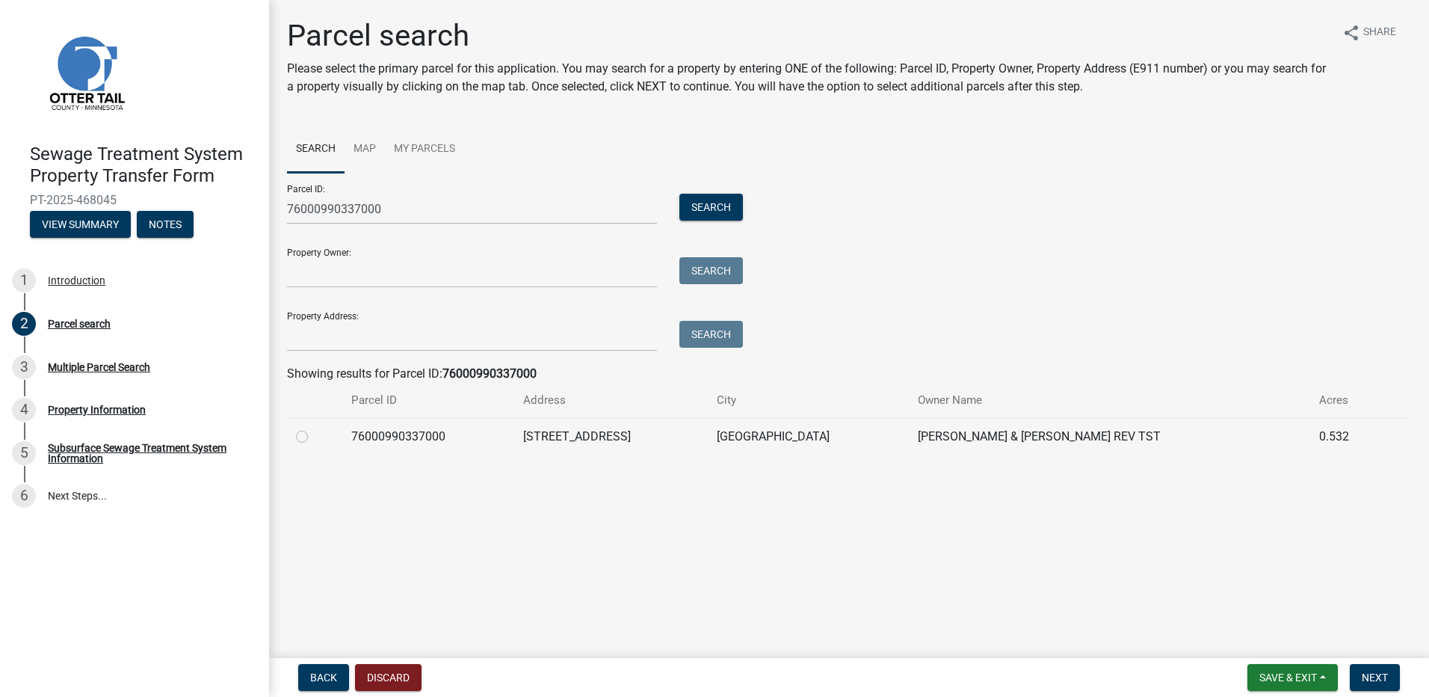
click at [314, 428] on label at bounding box center [314, 428] width 0 height 0
click at [314, 437] on input "radio" at bounding box center [319, 433] width 10 height 10
radio input "true"
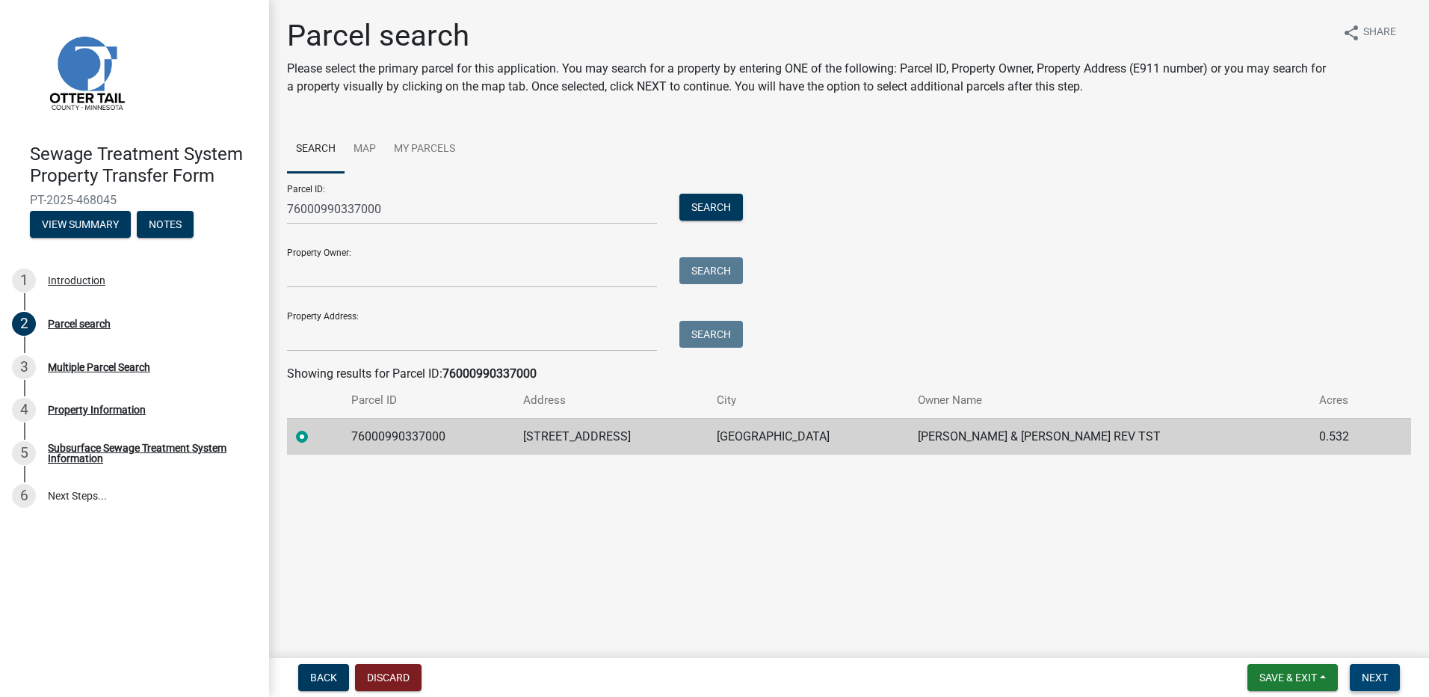
click at [1381, 678] on span "Next" at bounding box center [1375, 677] width 26 height 12
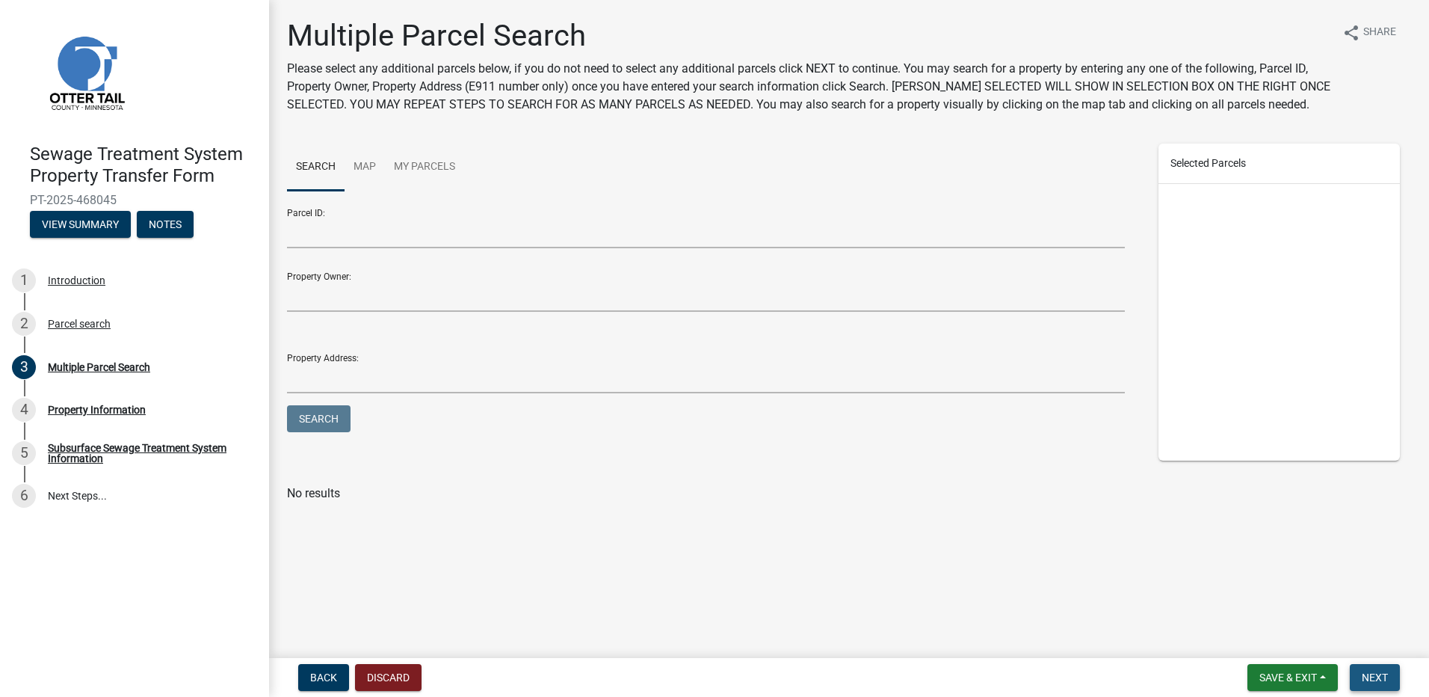
click at [1381, 678] on span "Next" at bounding box center [1375, 677] width 26 height 12
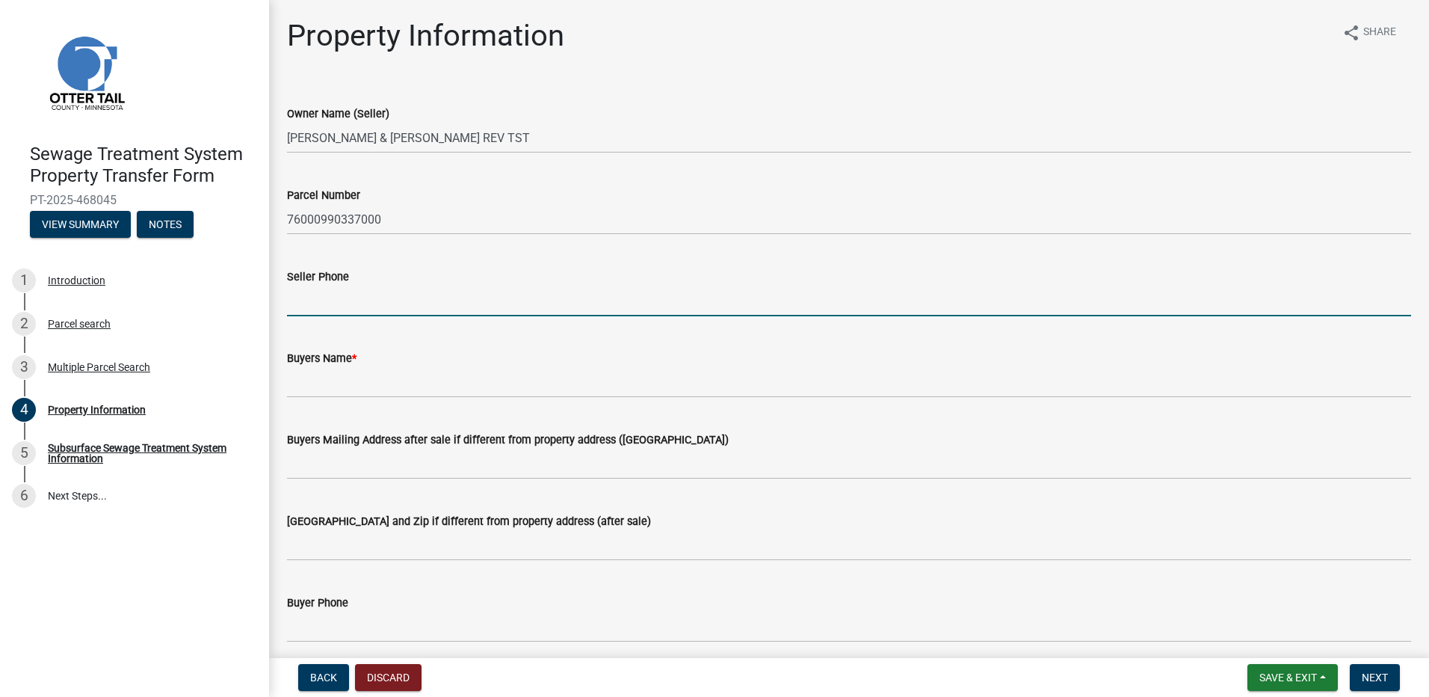
click at [333, 305] on input "Seller Phone" at bounding box center [849, 301] width 1124 height 31
type input "218-731-1838"
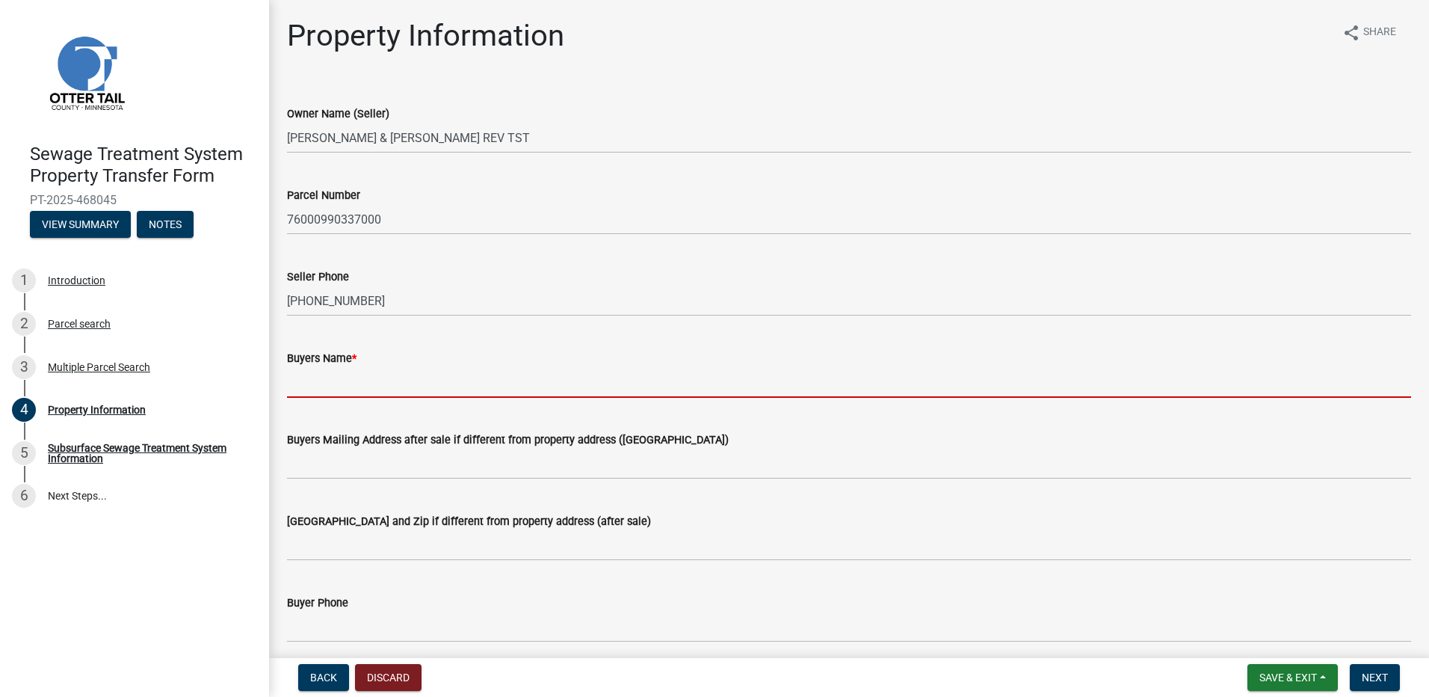
click at [311, 390] on input "Buyers Name *" at bounding box center [849, 382] width 1124 height 31
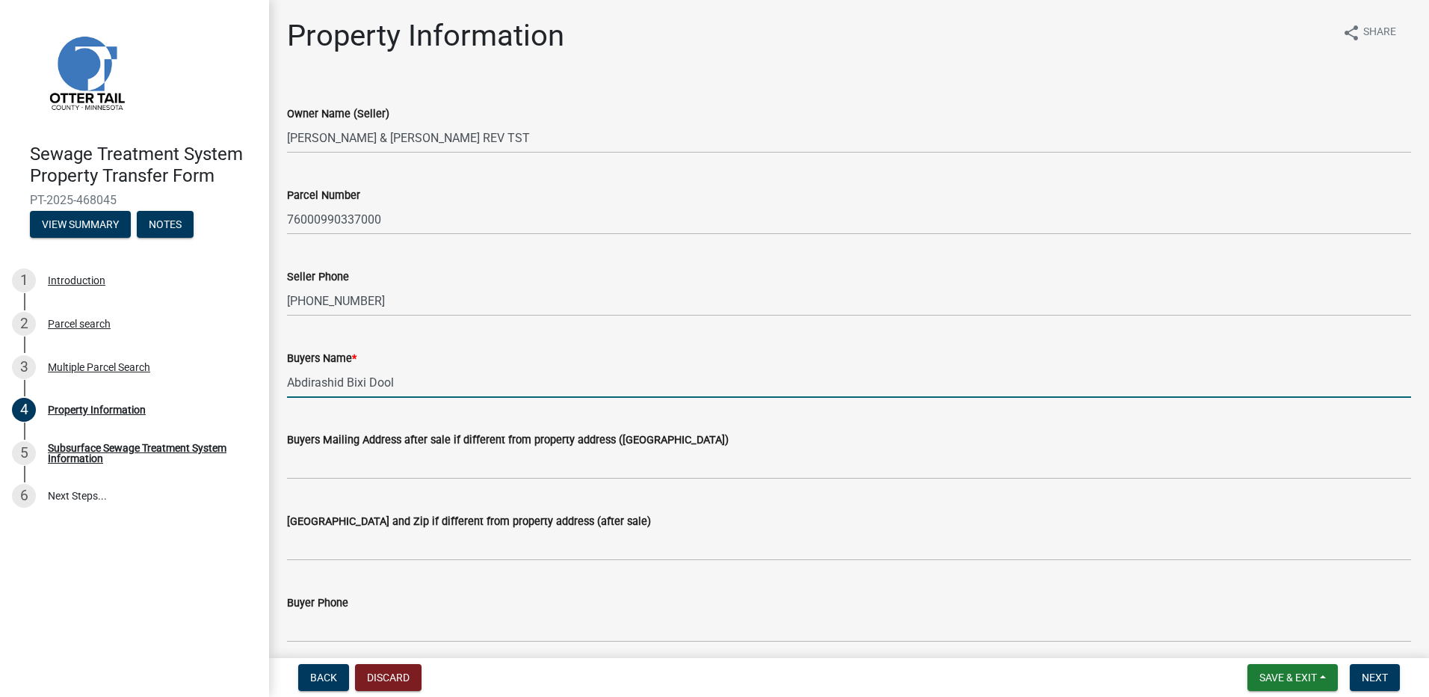
type input "Abdirashid Bixi Dool"
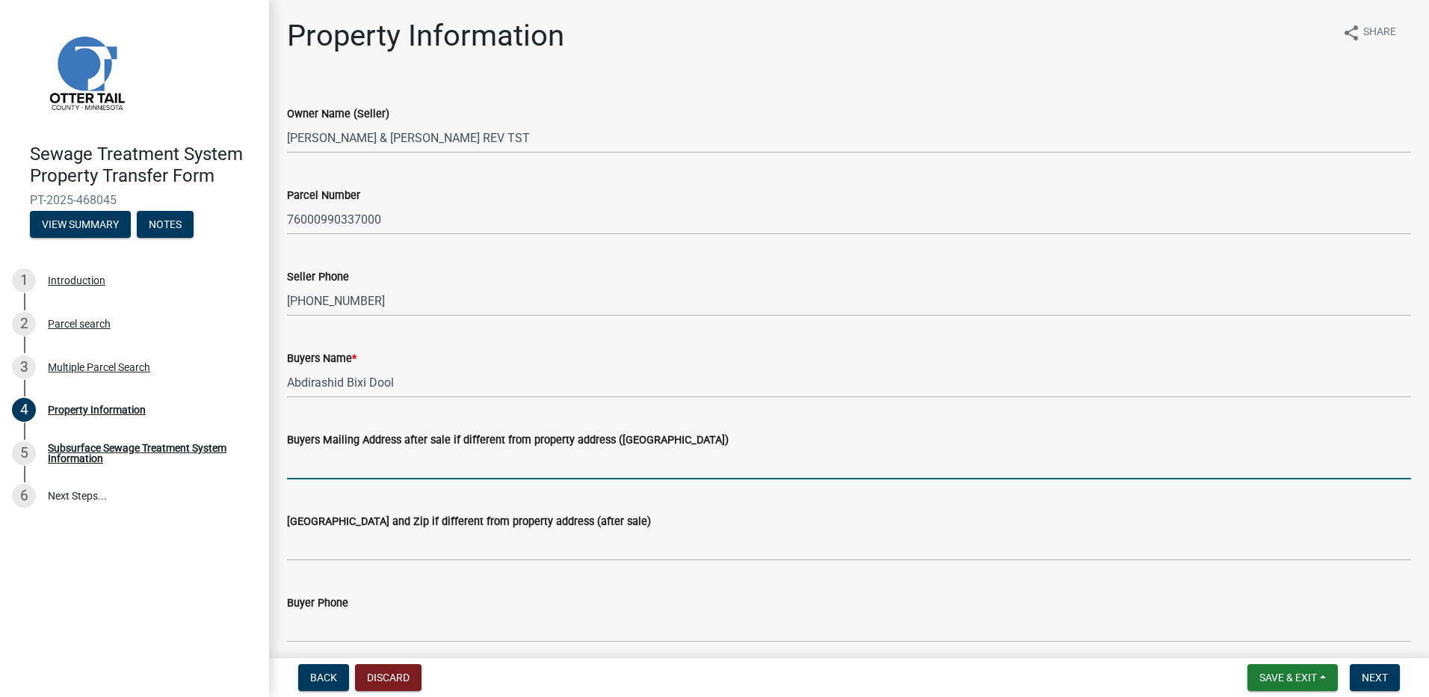
click at [346, 464] on input "Buyers Mailing Address after sale if different from property address ([GEOGRAPH…" at bounding box center [849, 464] width 1124 height 31
type input "PO Box 802"
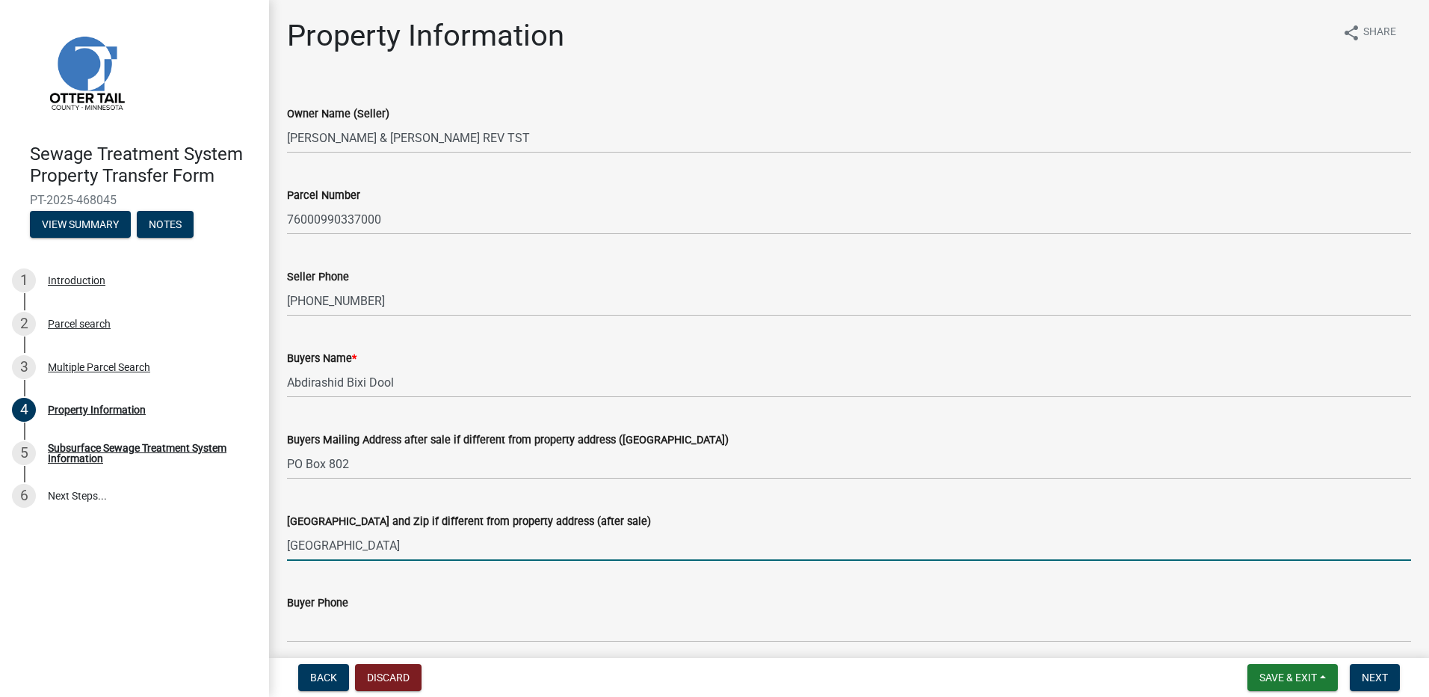
type input "Pelican Rapids, MN 56572"
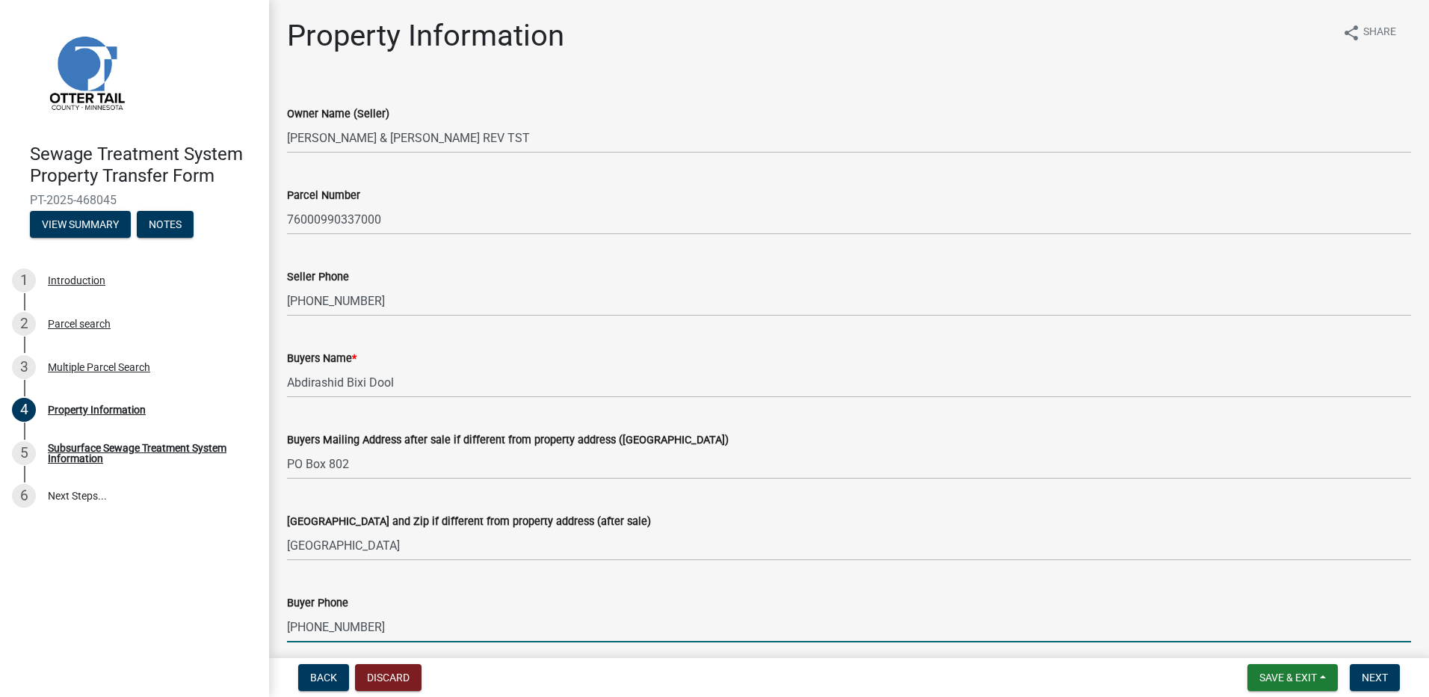
type input "218-316-4183"
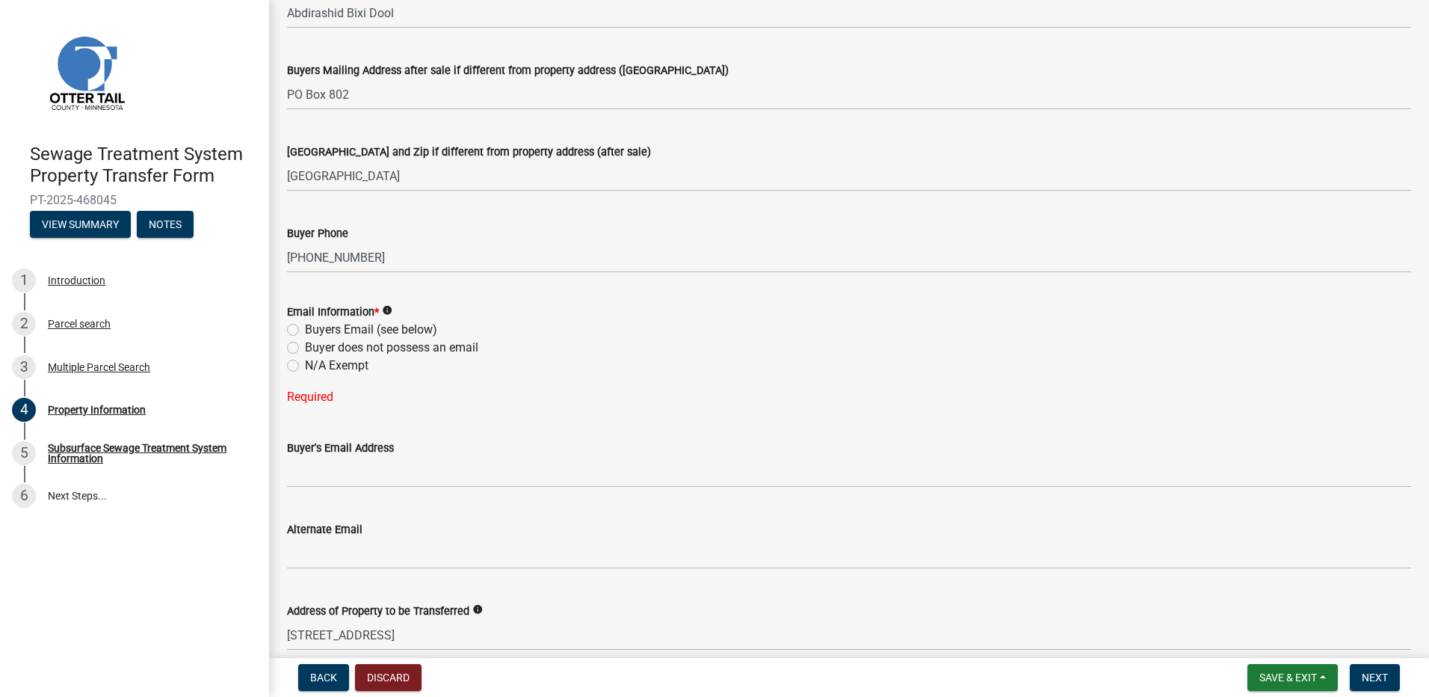
click at [305, 329] on label "Buyers Email (see below)" at bounding box center [371, 330] width 132 height 18
click at [305, 329] on input "Buyers Email (see below)" at bounding box center [310, 326] width 10 height 10
radio input "true"
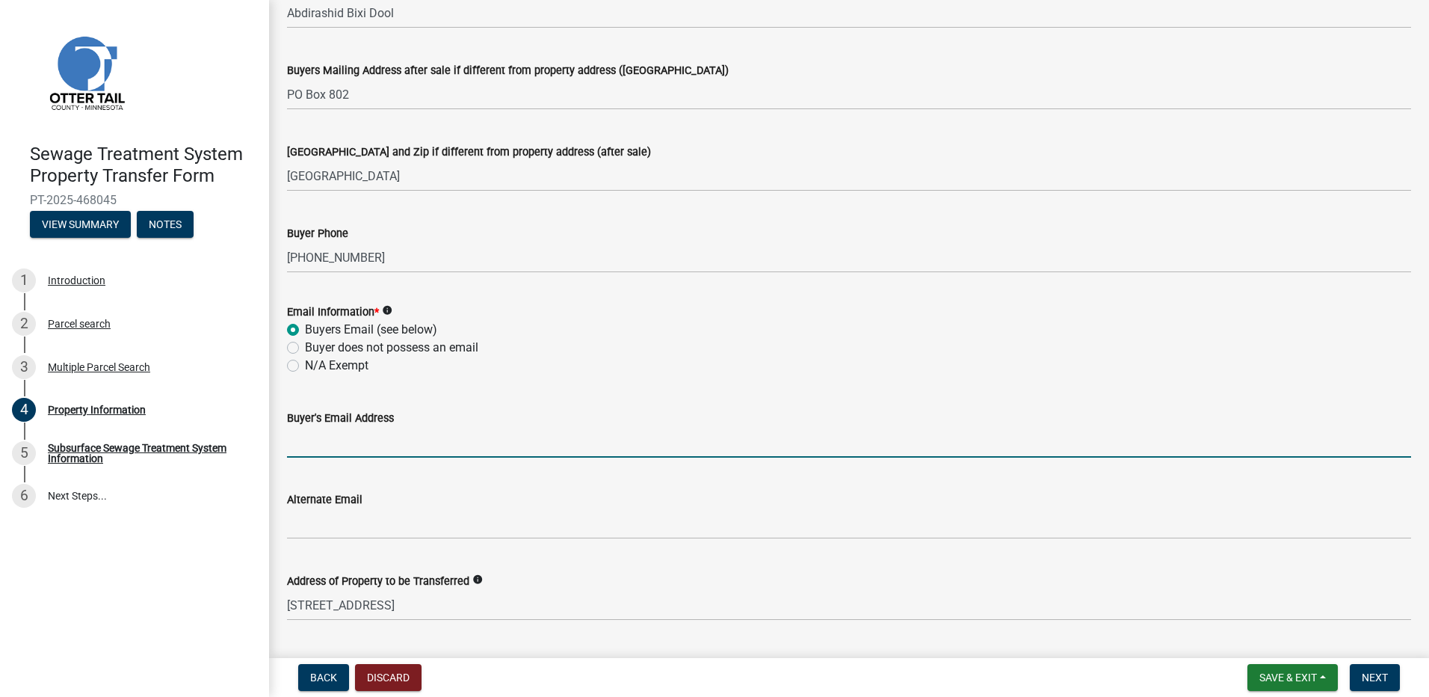
click at [311, 440] on input "Buyer's Email Address" at bounding box center [849, 442] width 1124 height 31
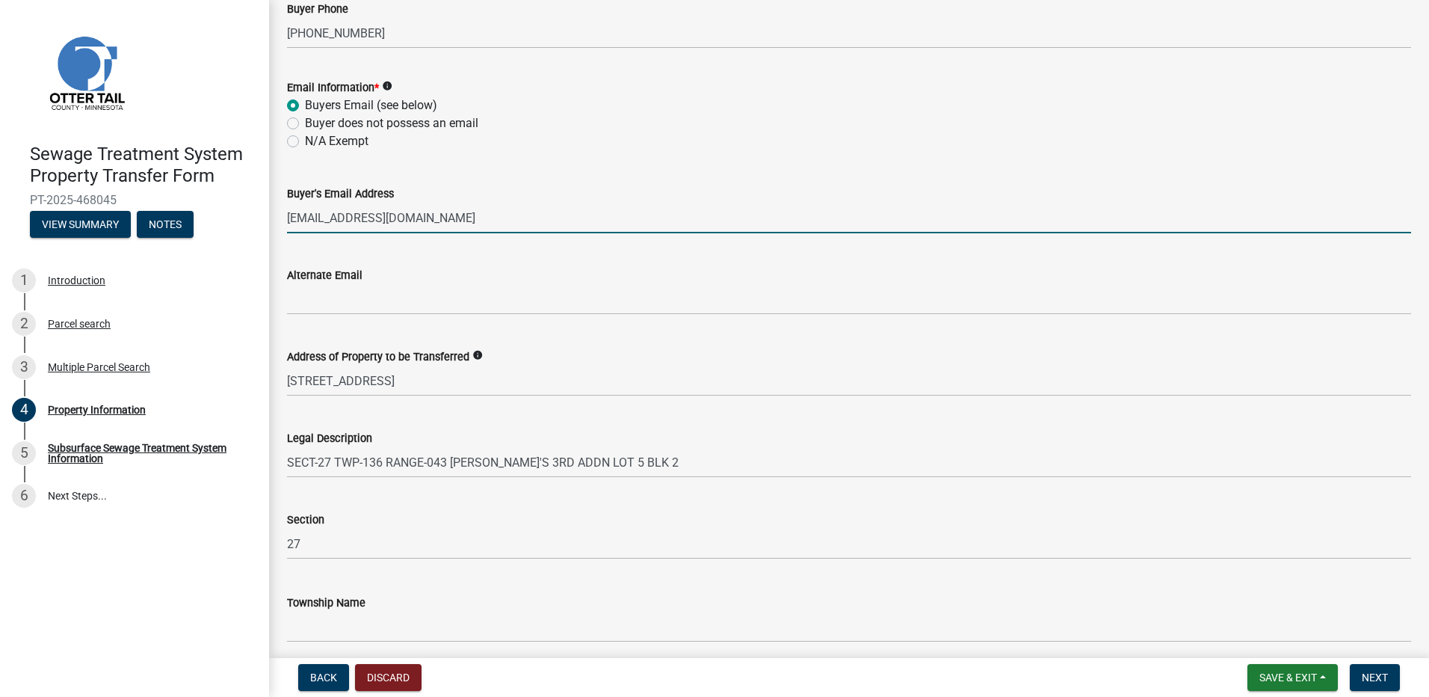
scroll to position [654, 0]
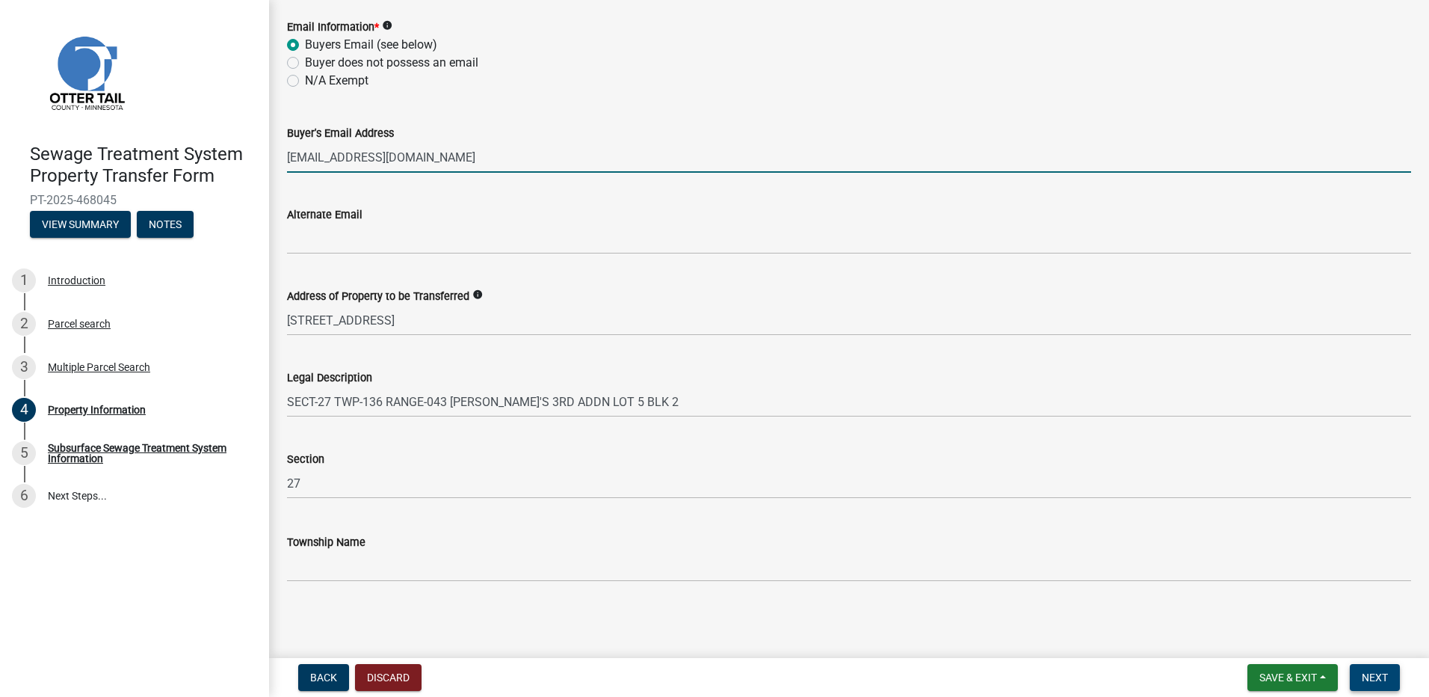
type input "bixiyare@gmail.com"
click at [1378, 671] on span "Next" at bounding box center [1375, 677] width 26 height 12
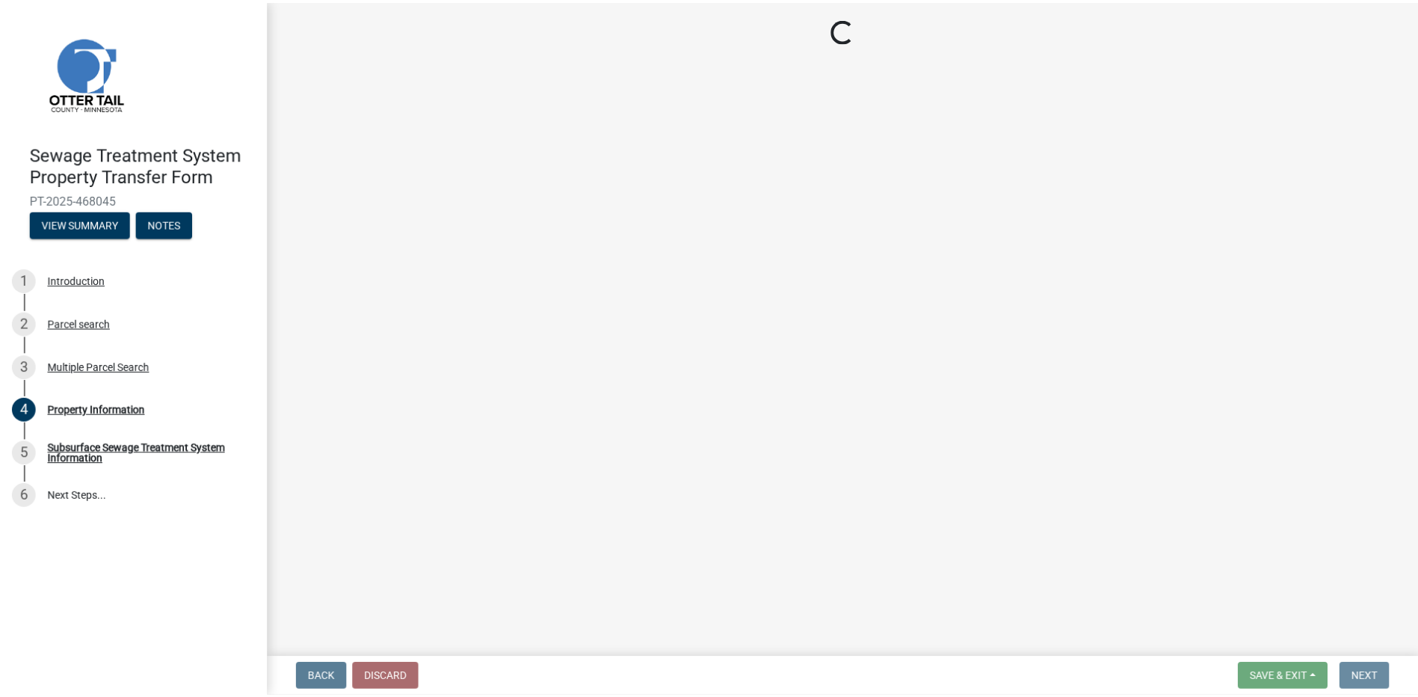
scroll to position [0, 0]
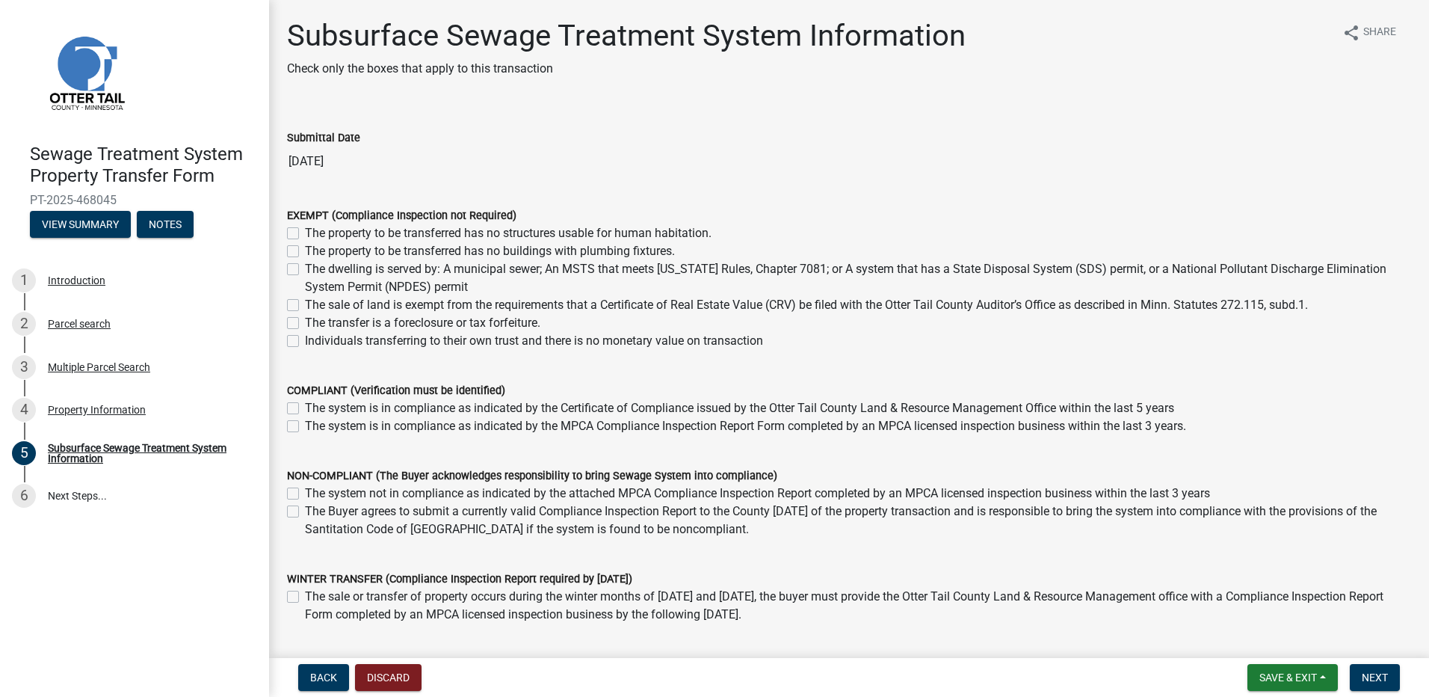
click at [305, 269] on label "The dwelling is served by: A municipal sewer; An MSTS that meets [US_STATE] Rul…" at bounding box center [858, 278] width 1106 height 36
click at [305, 269] on input "The dwelling is served by: A municipal sewer; An MSTS that meets [US_STATE] Rul…" at bounding box center [310, 265] width 10 height 10
checkbox input "true"
checkbox input "false"
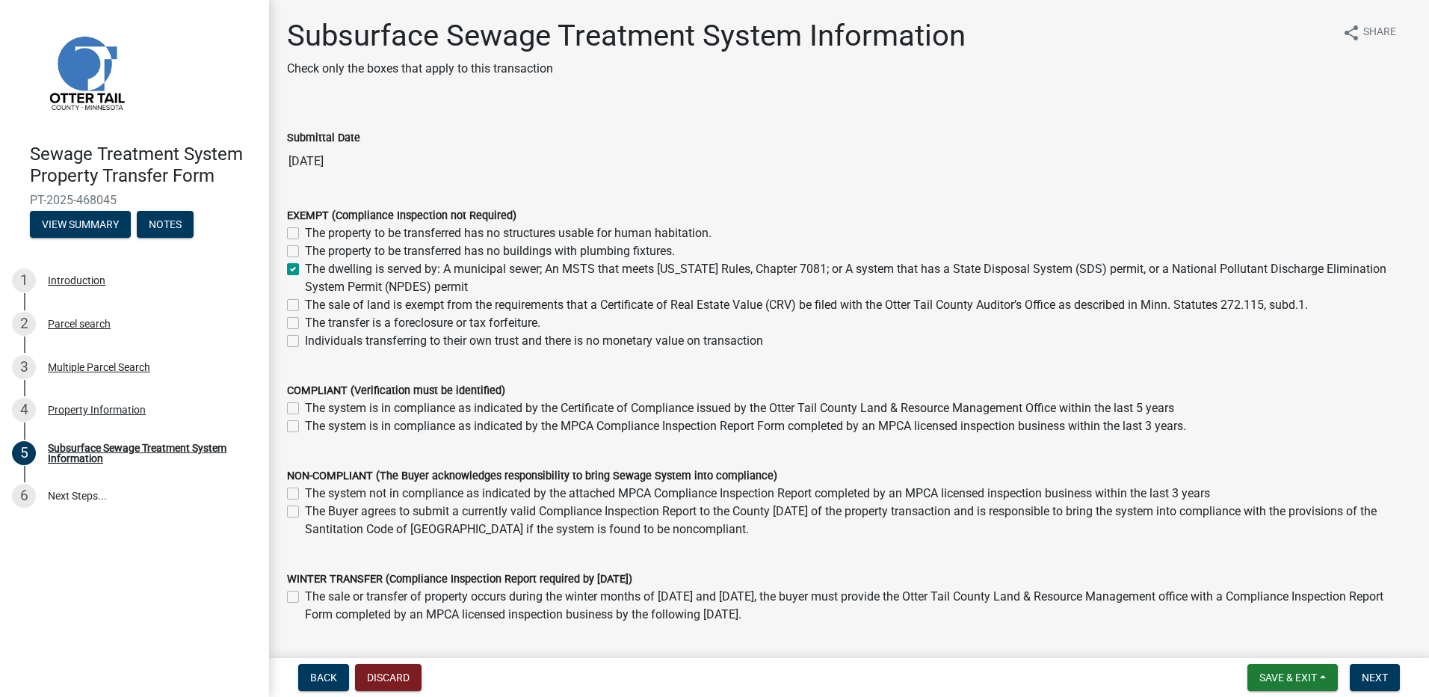
checkbox input "true"
checkbox input "false"
click at [1392, 677] on button "Next" at bounding box center [1375, 677] width 50 height 27
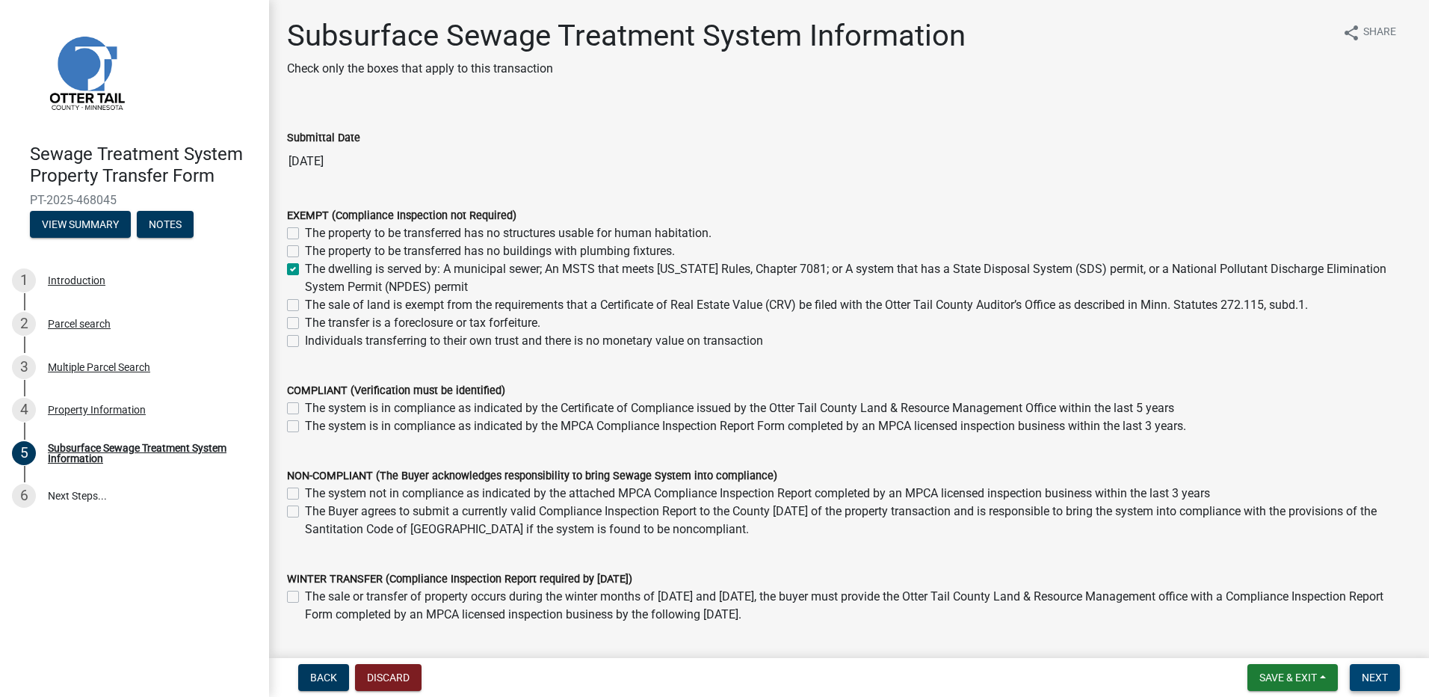
click at [1377, 678] on span "Next" at bounding box center [1375, 677] width 26 height 12
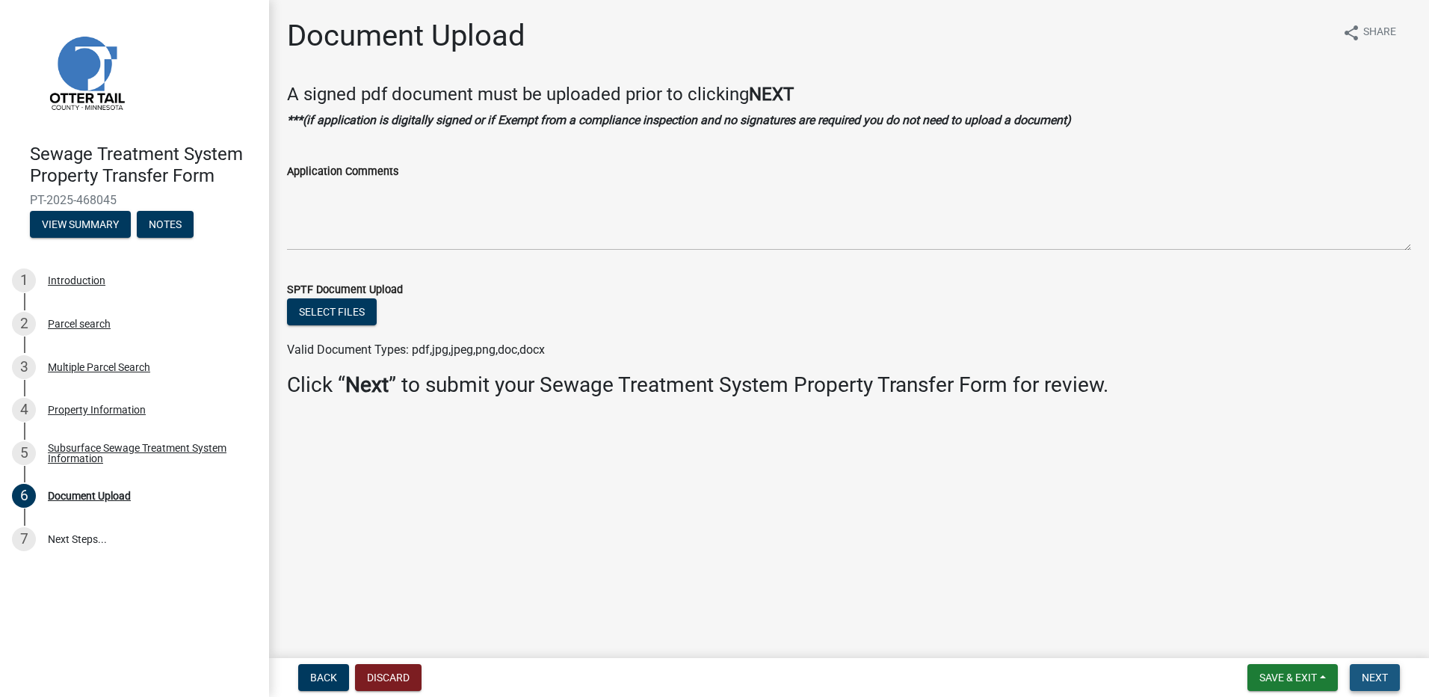
click at [1377, 678] on span "Next" at bounding box center [1375, 677] width 26 height 12
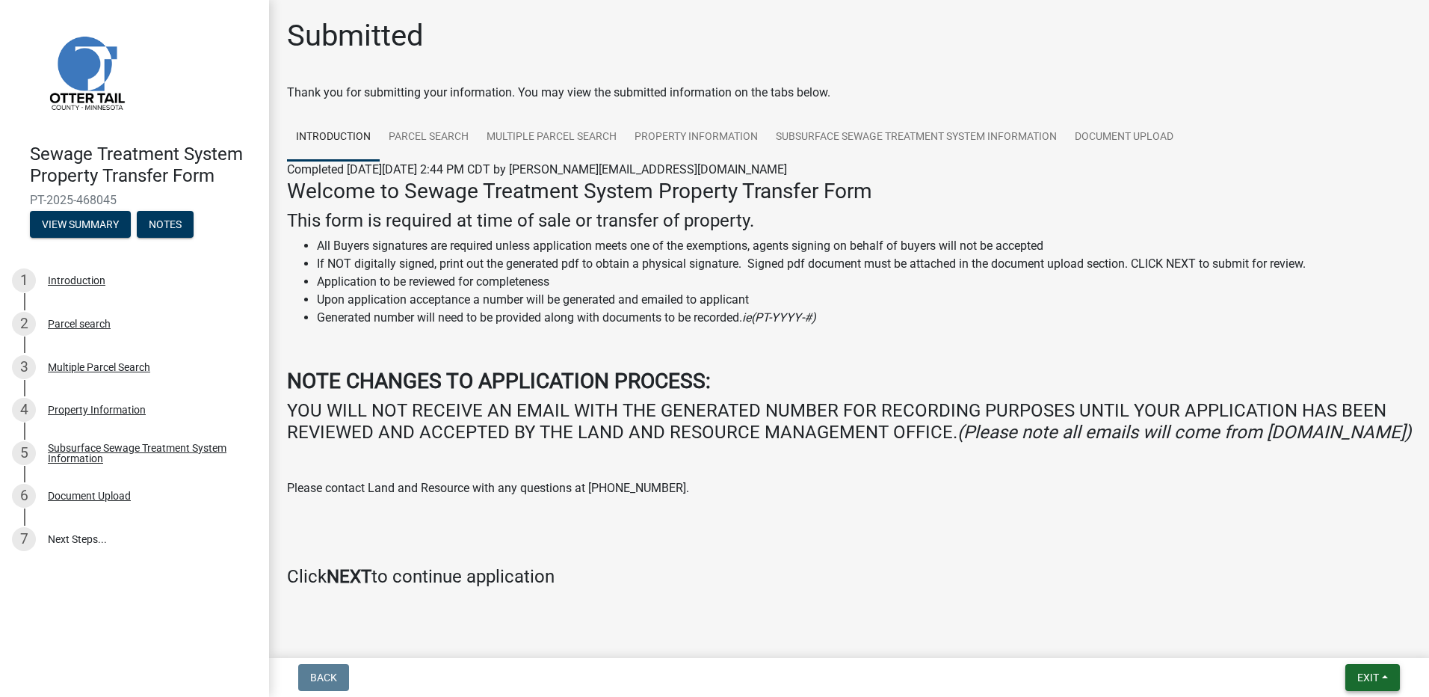
click at [1359, 677] on span "Exit" at bounding box center [1369, 677] width 22 height 12
click at [1331, 638] on button "Save & Exit" at bounding box center [1341, 639] width 120 height 36
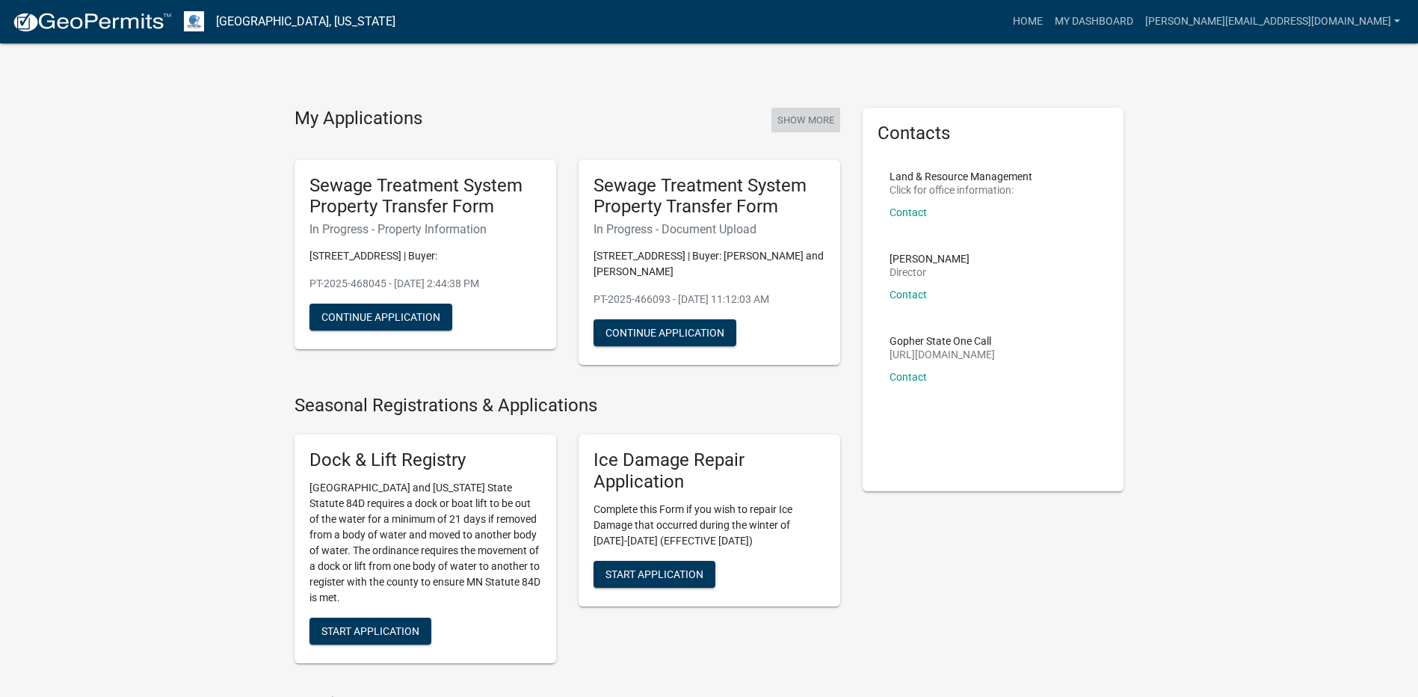
click at [809, 121] on button "Show More" at bounding box center [806, 120] width 69 height 25
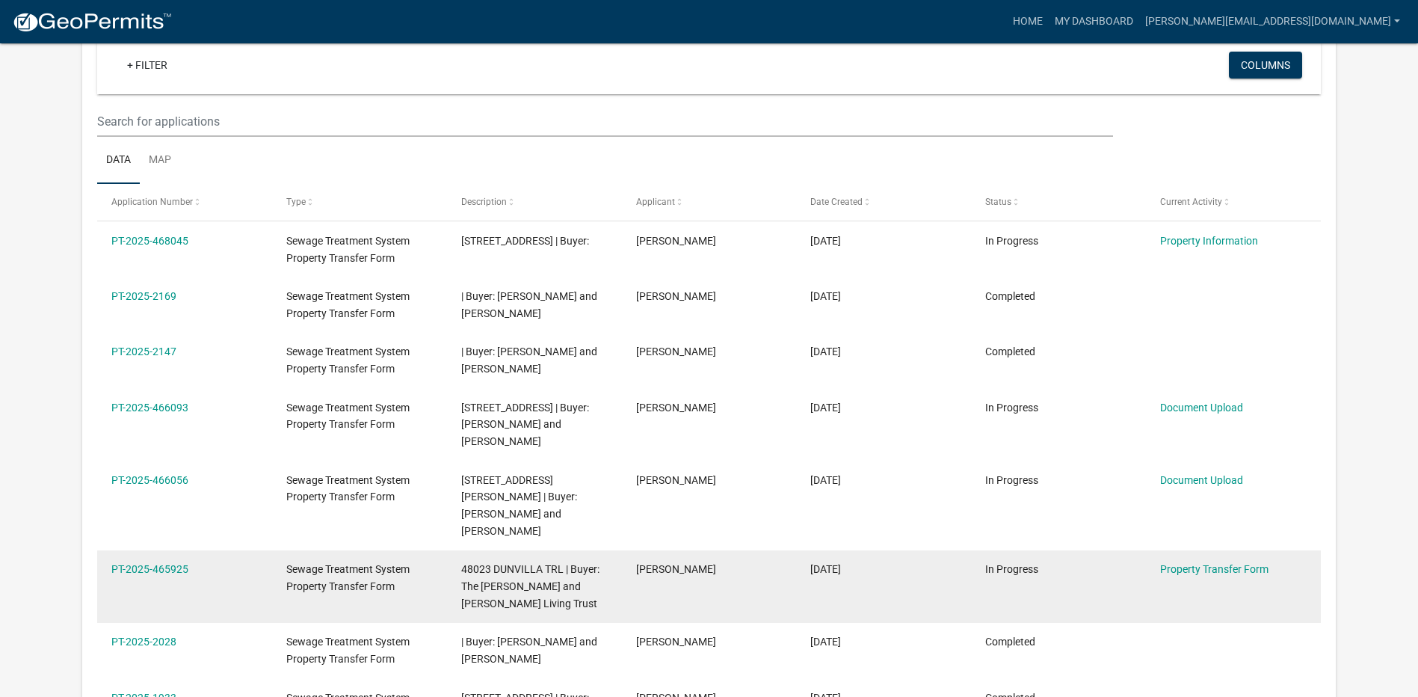
scroll to position [123, 0]
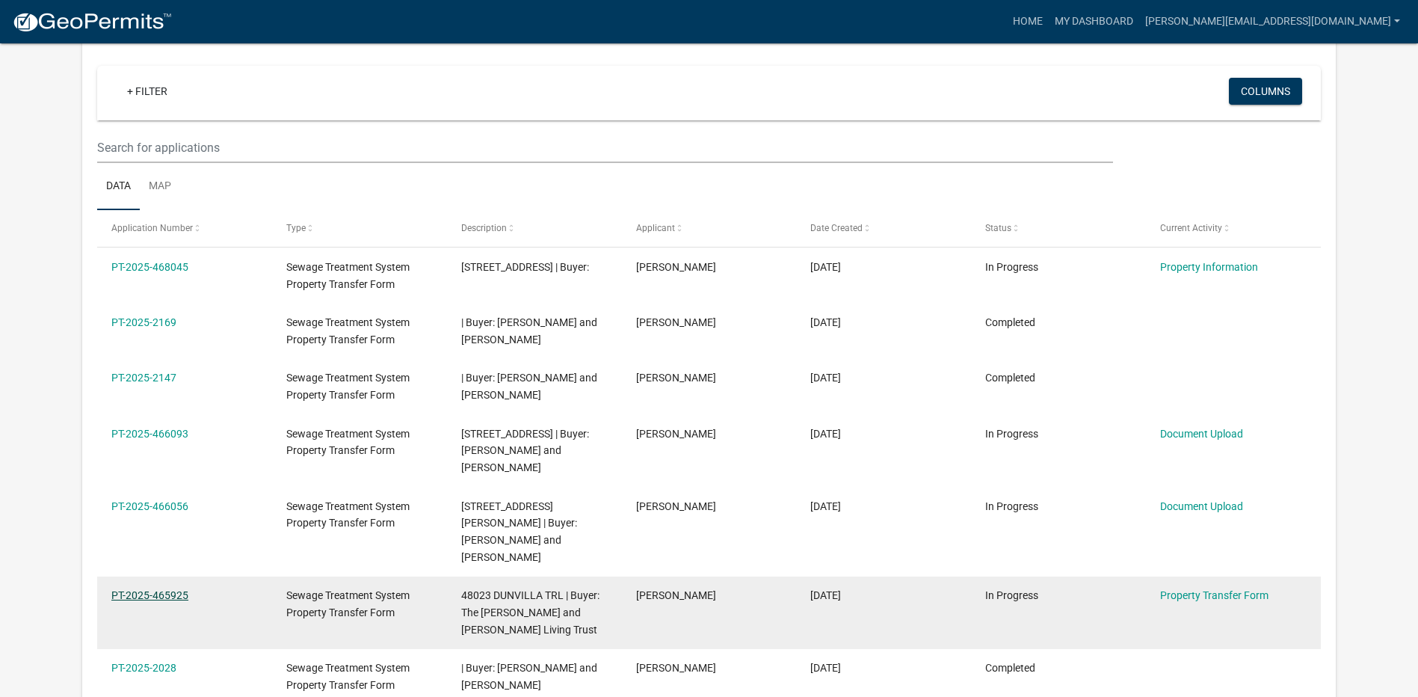
click at [159, 589] on link "PT-2025-465925" at bounding box center [149, 595] width 77 height 12
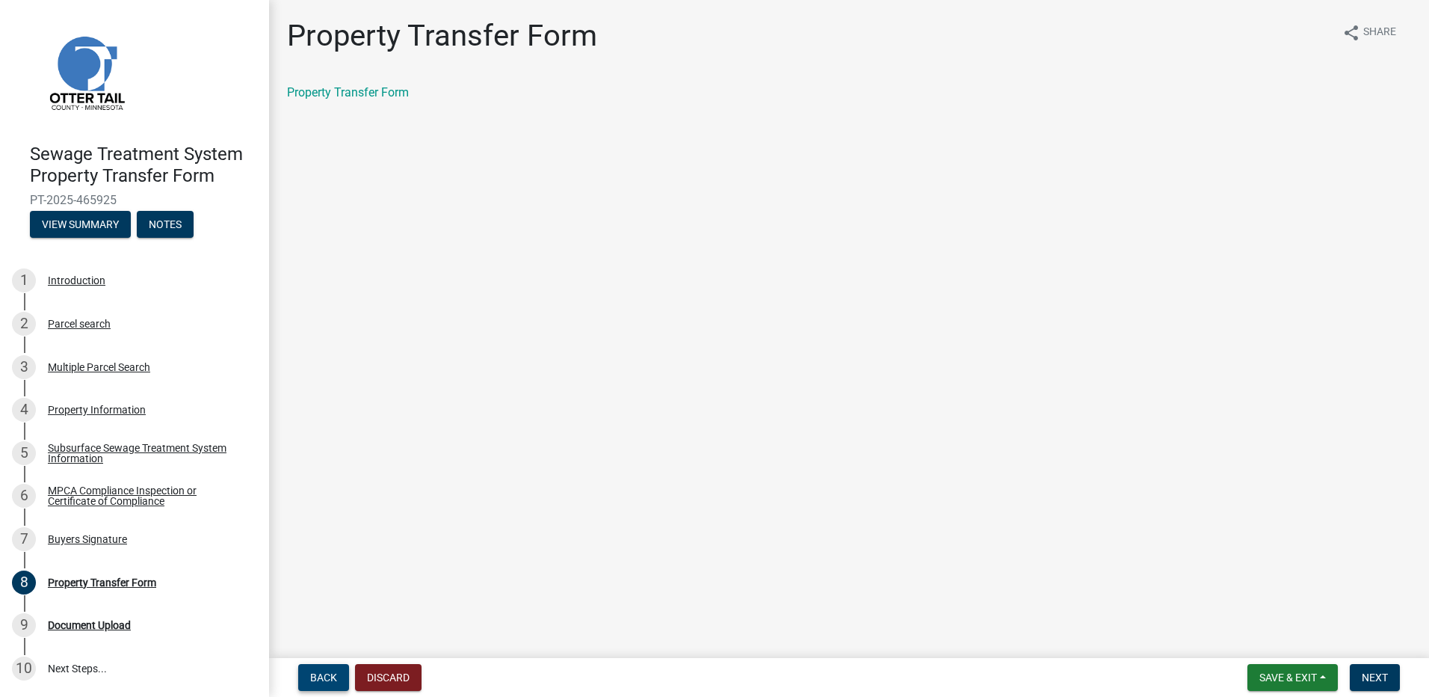
click at [322, 678] on span "Back" at bounding box center [323, 677] width 27 height 12
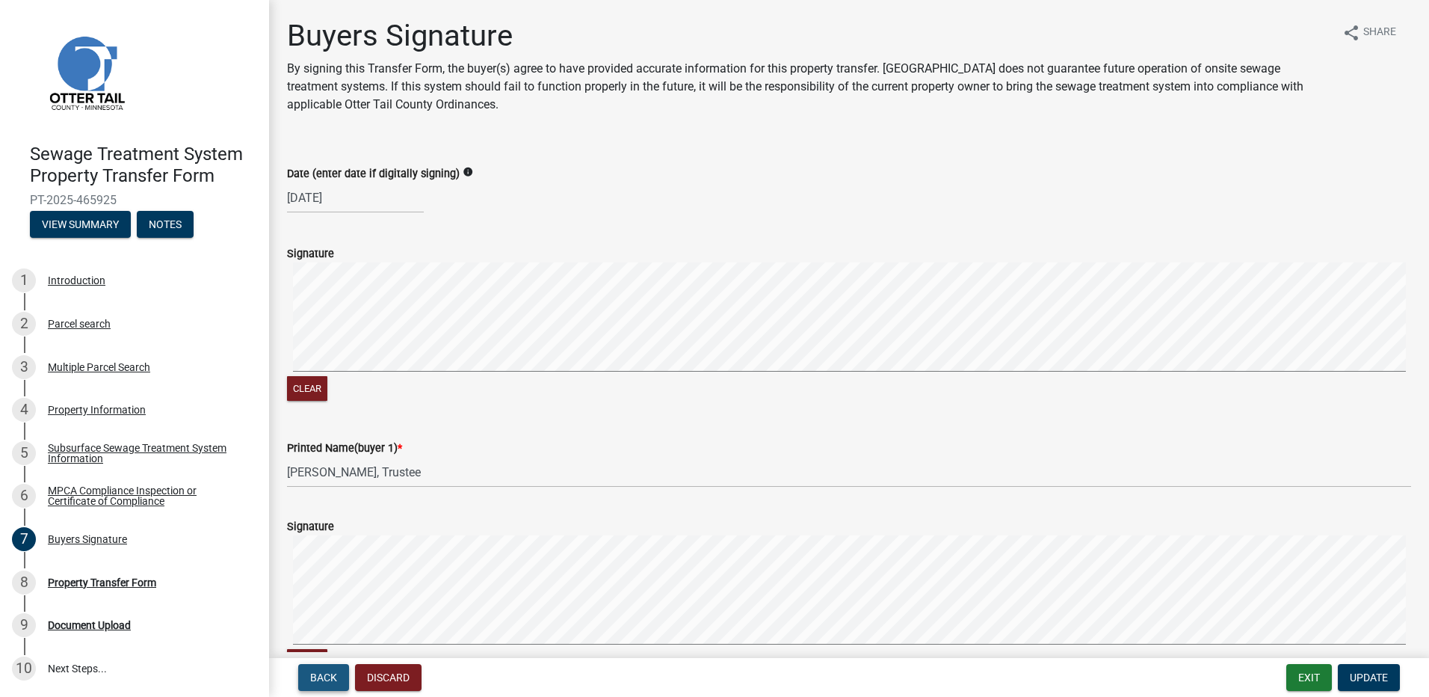
click at [320, 677] on span "Back" at bounding box center [323, 677] width 27 height 12
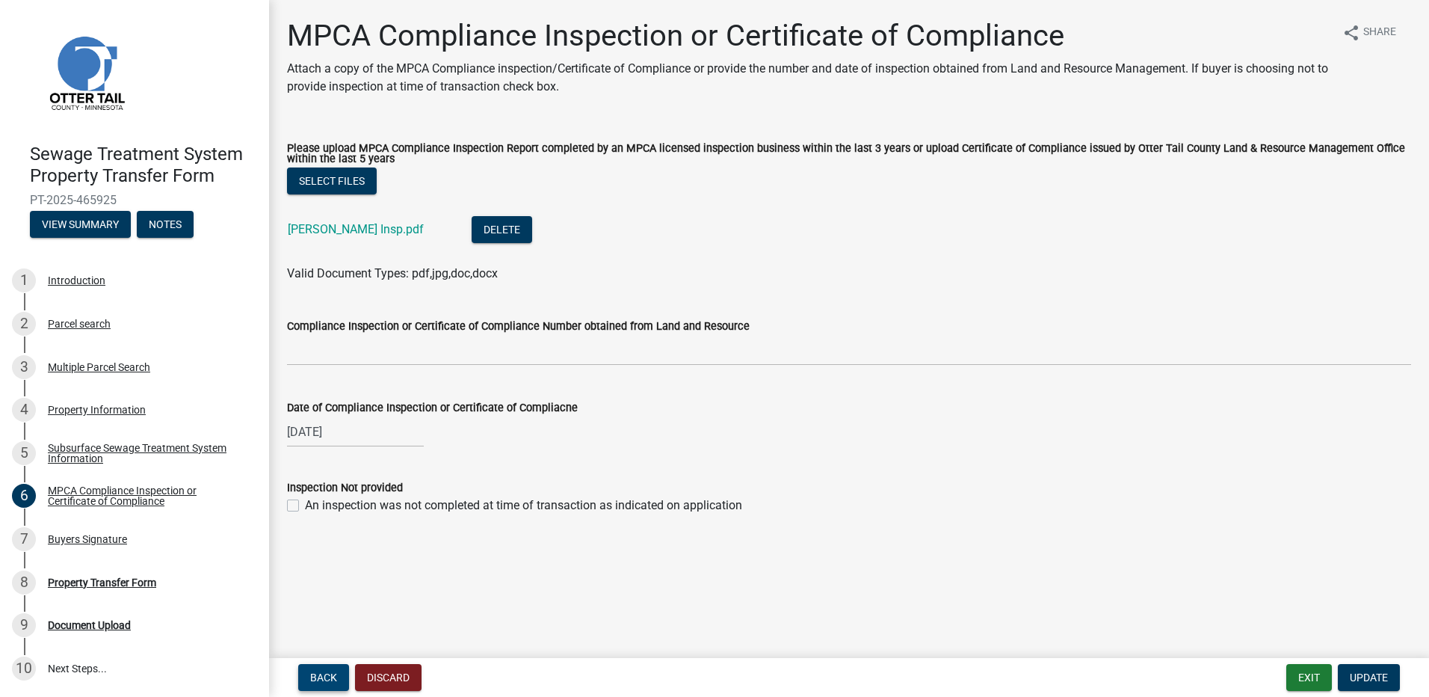
click at [320, 677] on span "Back" at bounding box center [323, 677] width 27 height 12
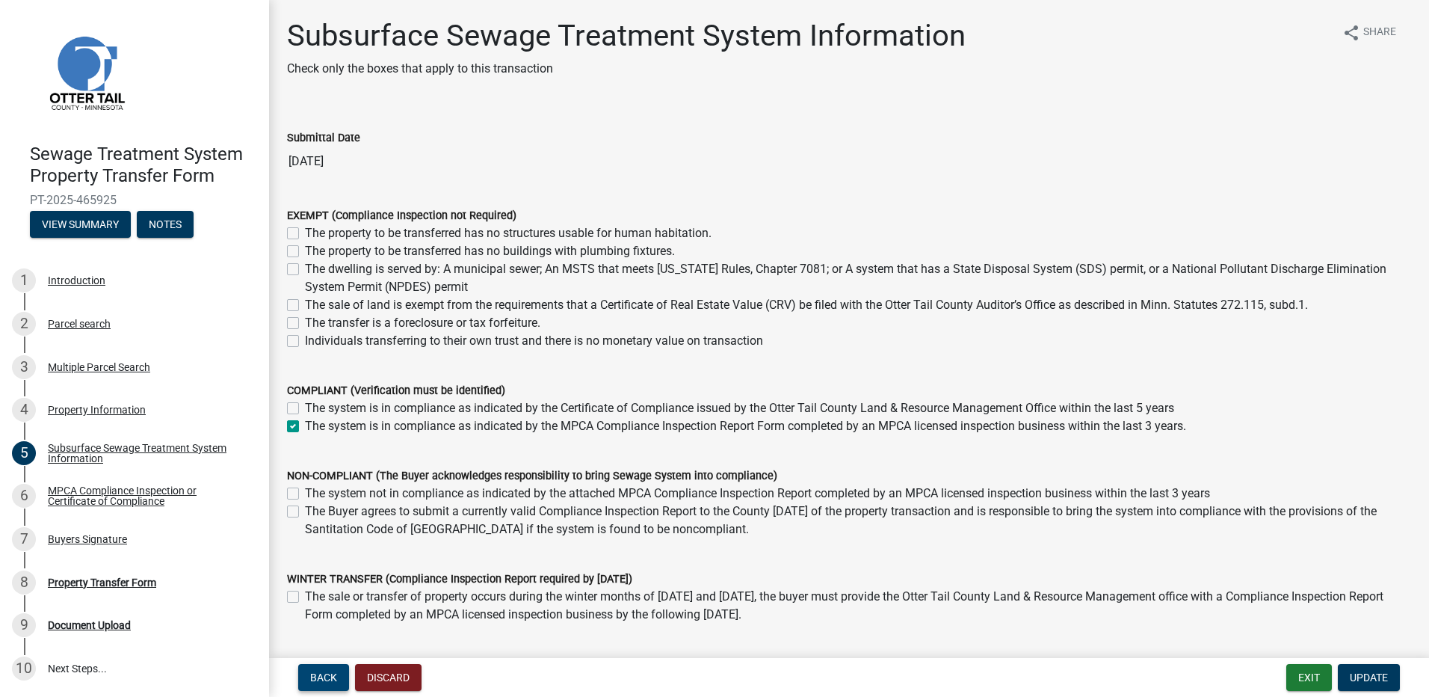
click at [320, 677] on span "Back" at bounding box center [323, 677] width 27 height 12
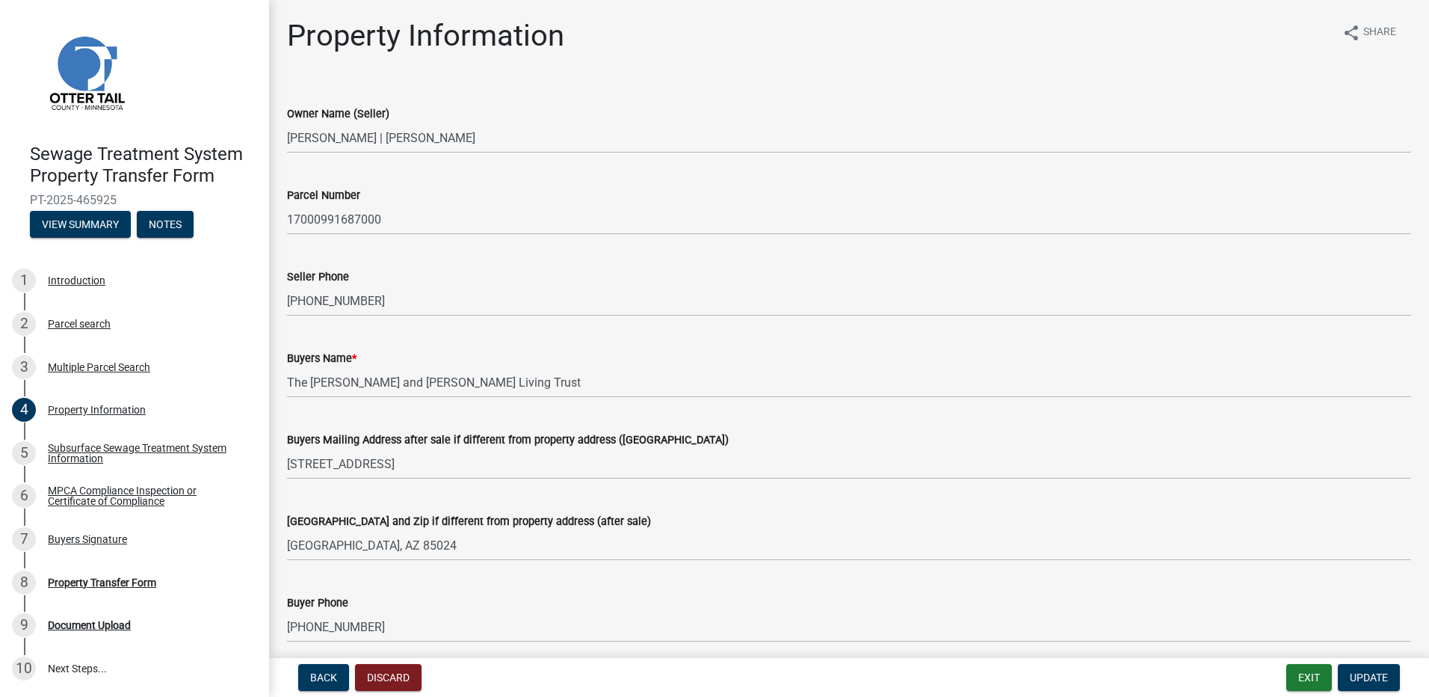
scroll to position [299, 0]
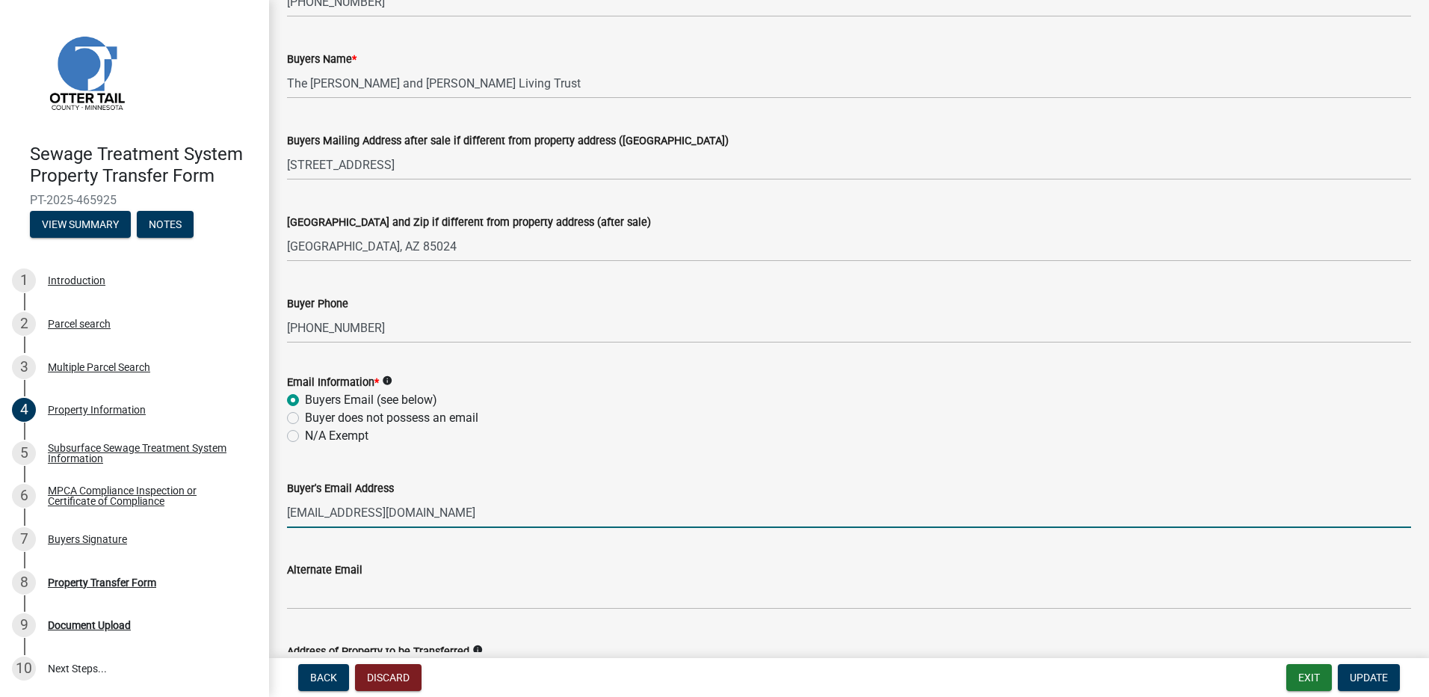
click at [313, 512] on input "[EMAIL_ADDRESS][DOMAIN_NAME]" at bounding box center [849, 512] width 1124 height 31
type input "[EMAIL_ADDRESS][DOMAIN_NAME]"
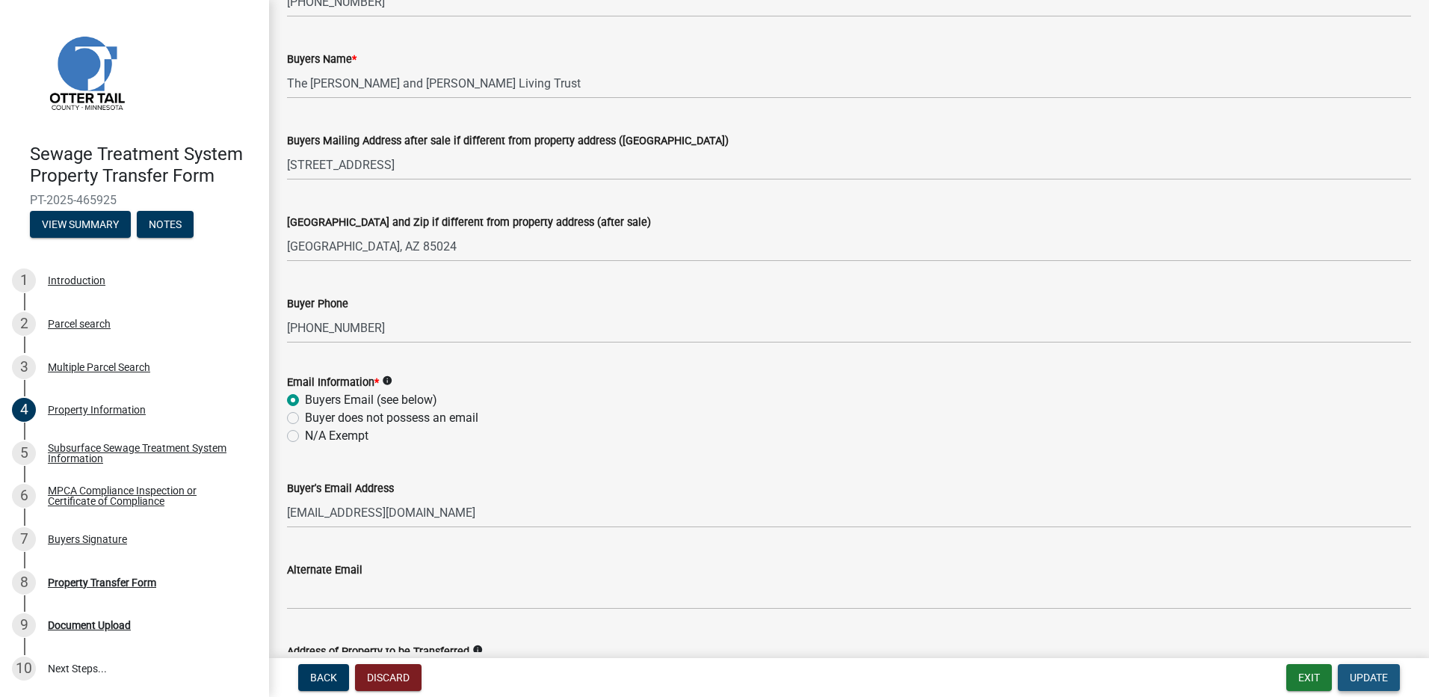
click at [1370, 676] on span "Update" at bounding box center [1369, 677] width 38 height 12
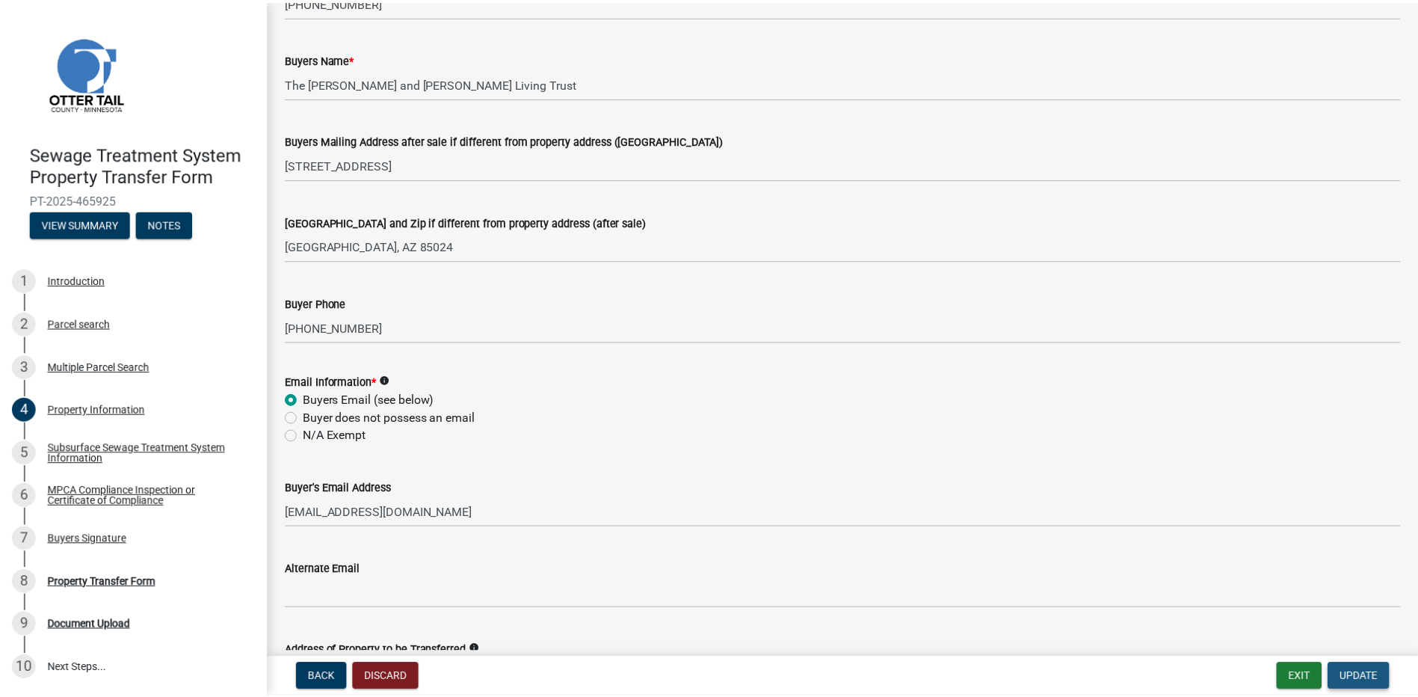
scroll to position [0, 0]
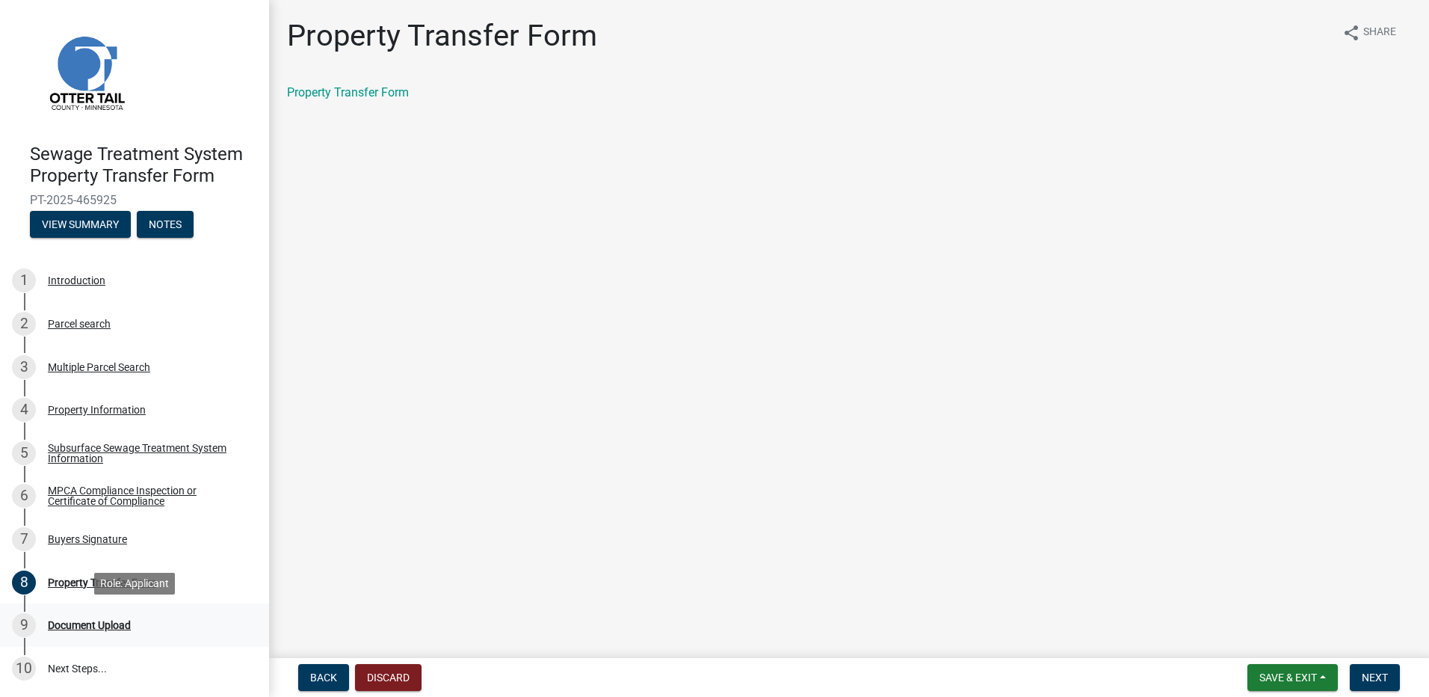
click at [82, 621] on div "Document Upload" at bounding box center [89, 625] width 83 height 10
click at [79, 631] on div "9 Document Upload" at bounding box center [128, 625] width 233 height 24
click at [1389, 676] on button "Next" at bounding box center [1375, 677] width 50 height 27
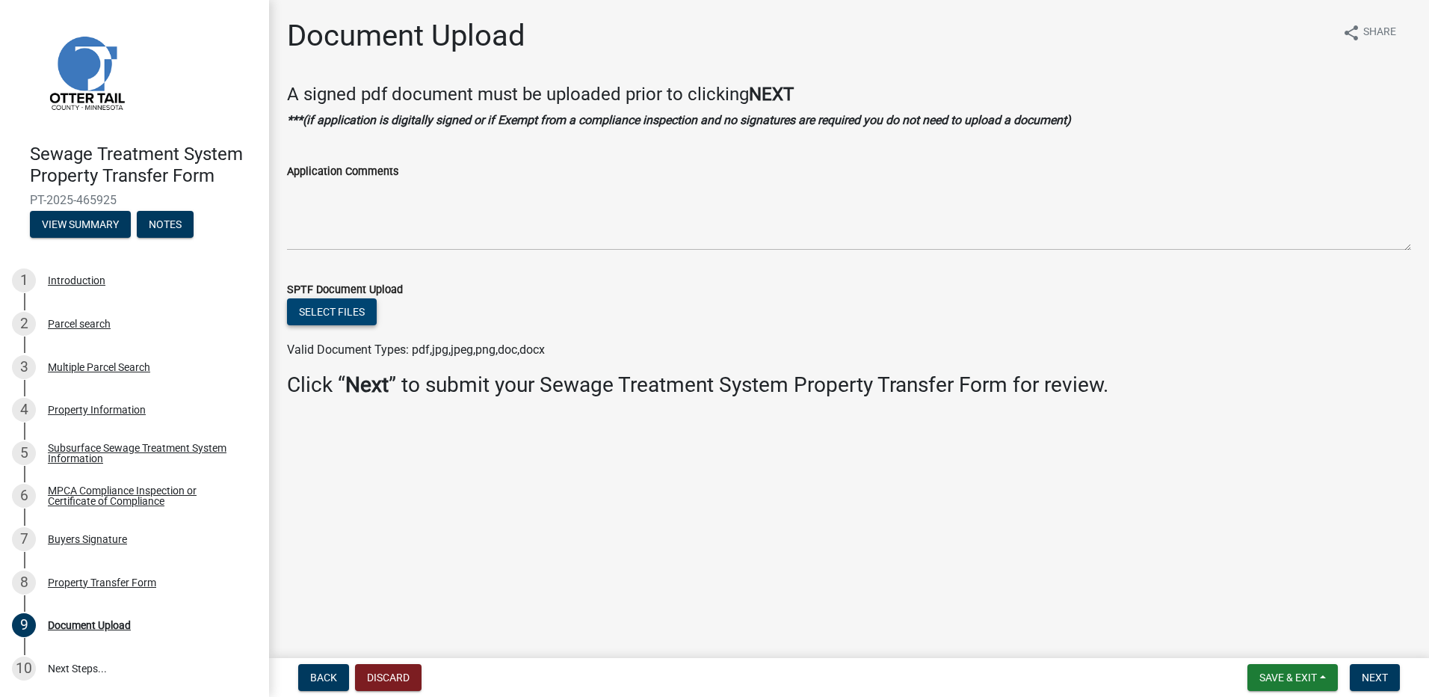
click at [332, 312] on button "Select files" at bounding box center [332, 311] width 90 height 27
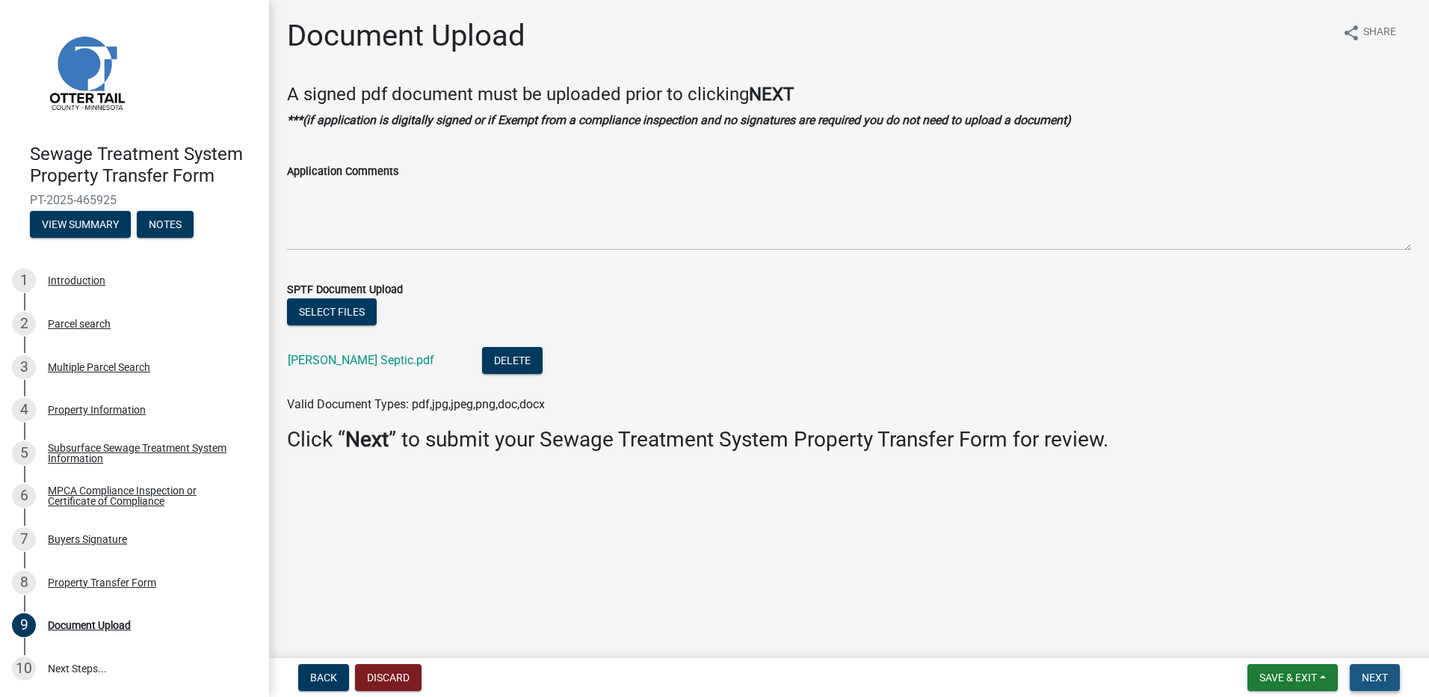
click at [1366, 679] on span "Next" at bounding box center [1375, 677] width 26 height 12
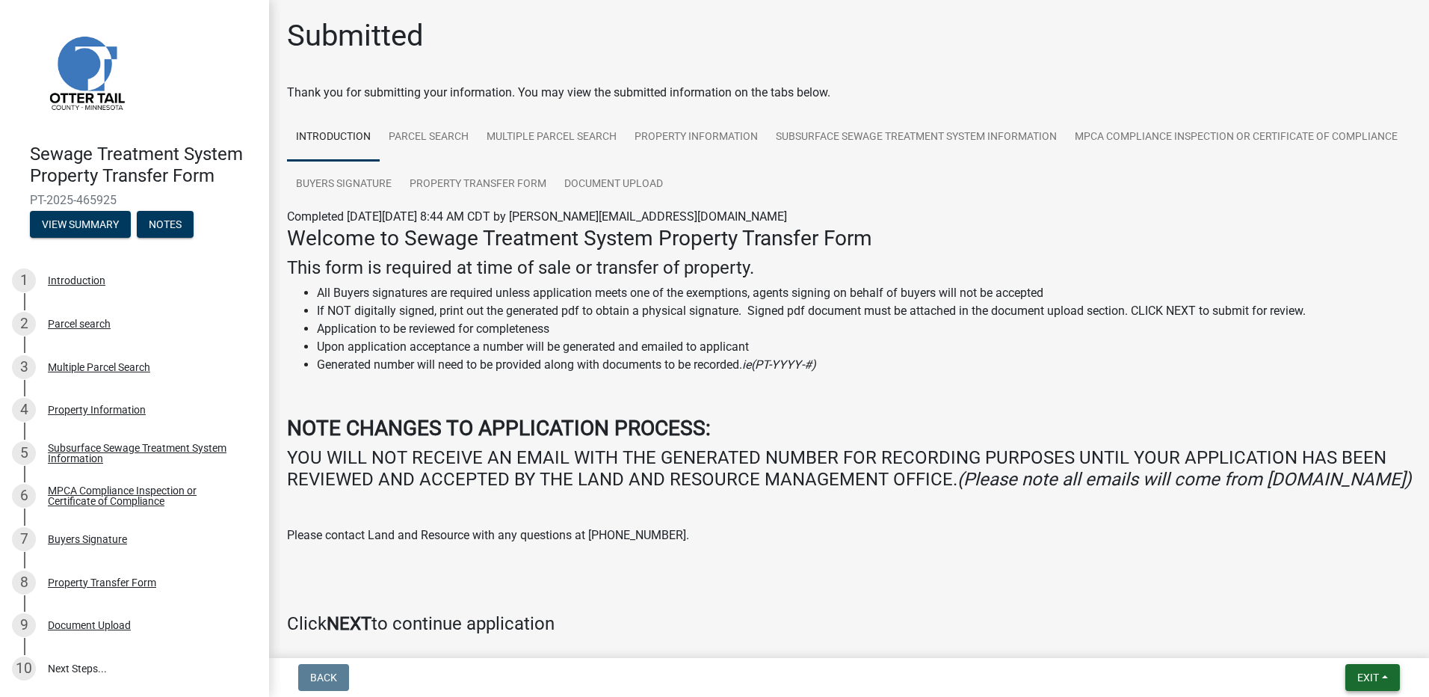
click at [1376, 678] on span "Exit" at bounding box center [1369, 677] width 22 height 12
drag, startPoint x: 1348, startPoint y: 639, endPoint x: 1151, endPoint y: 573, distance: 208.0
click at [1347, 639] on button "Save & Exit" at bounding box center [1341, 639] width 120 height 36
